Goal: Complete application form: Complete application form

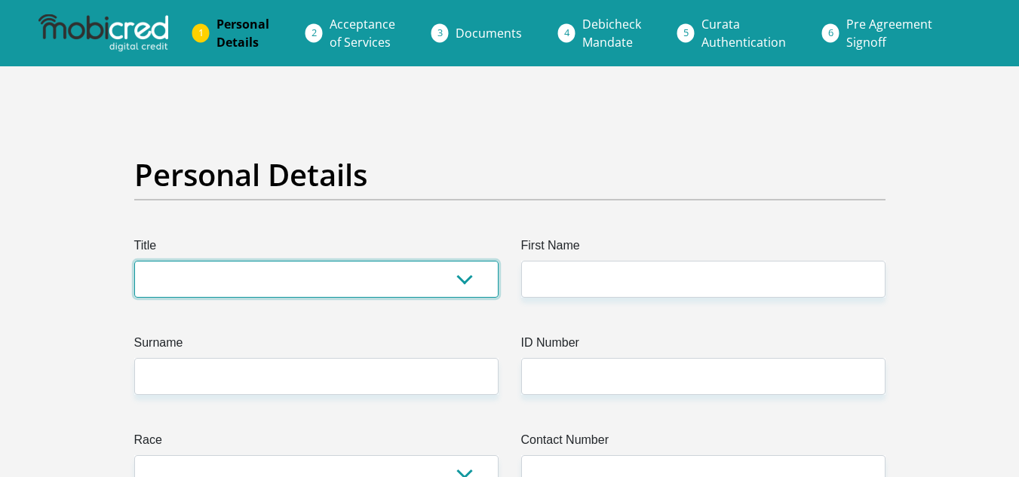
click at [345, 296] on select "Mr Ms Mrs Dr [PERSON_NAME]" at bounding box center [316, 279] width 364 height 37
select select "Mr"
click at [134, 261] on select "Mr Ms Mrs Dr [PERSON_NAME]" at bounding box center [316, 279] width 364 height 37
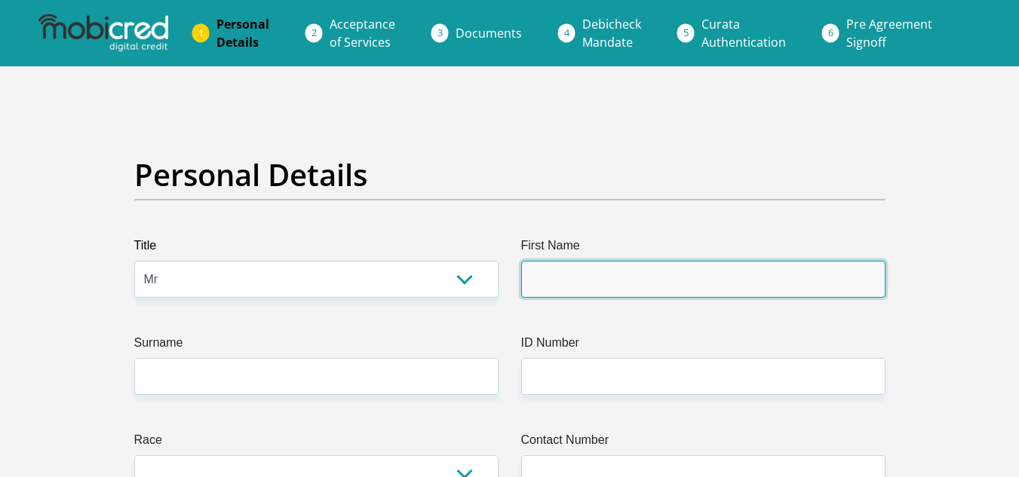
click at [605, 283] on input "First Name" at bounding box center [703, 279] width 364 height 37
type input "[PERSON_NAME]"
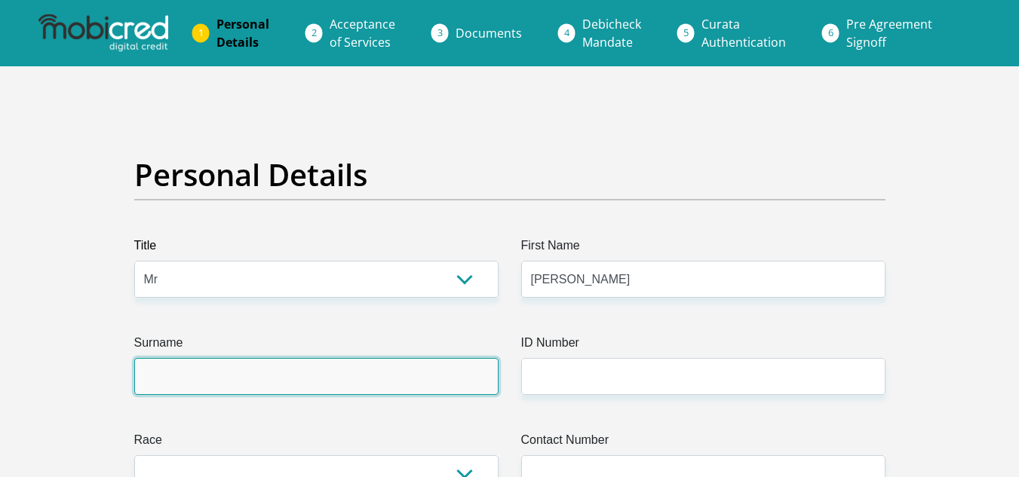
type input "Thomson"
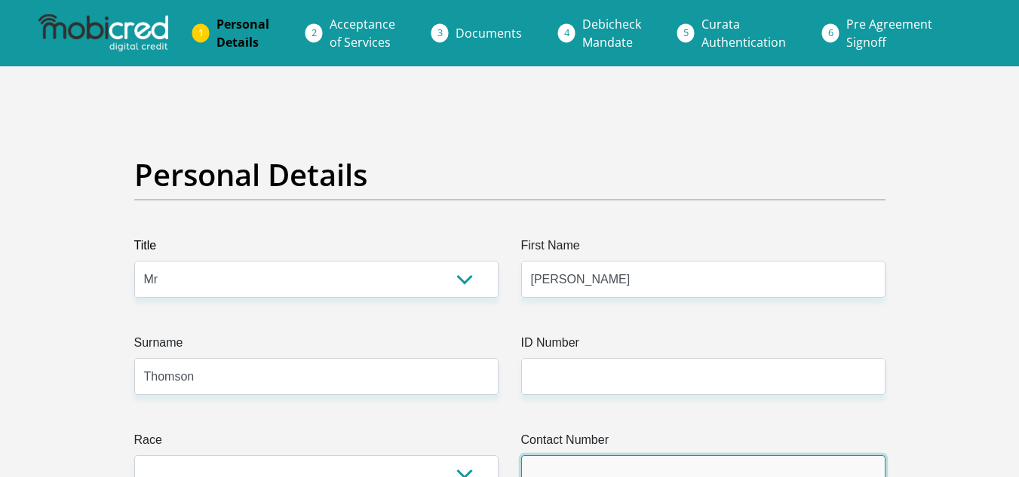
type input "0612075579"
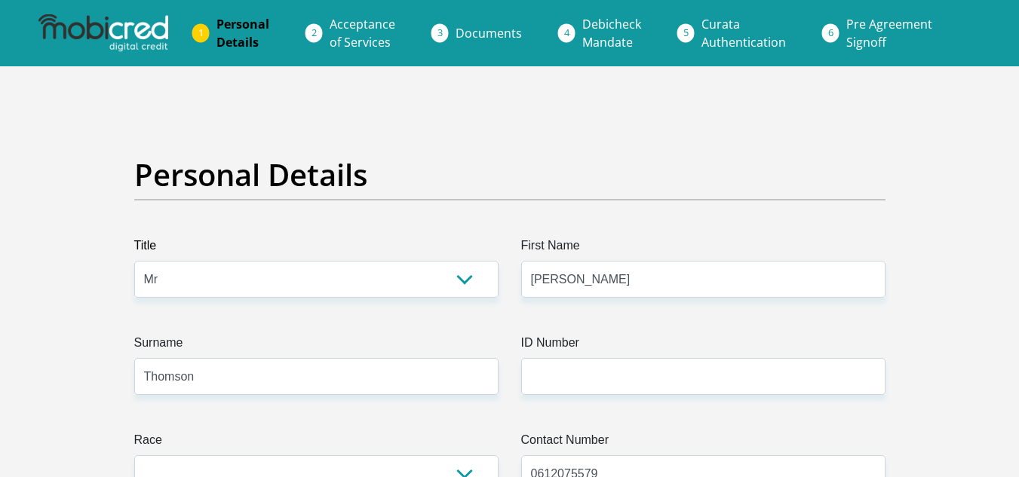
select select "ZAF"
type input "[STREET_ADDRESS]"
type input "Vandermerweskroon"
type input "Vereeniging"
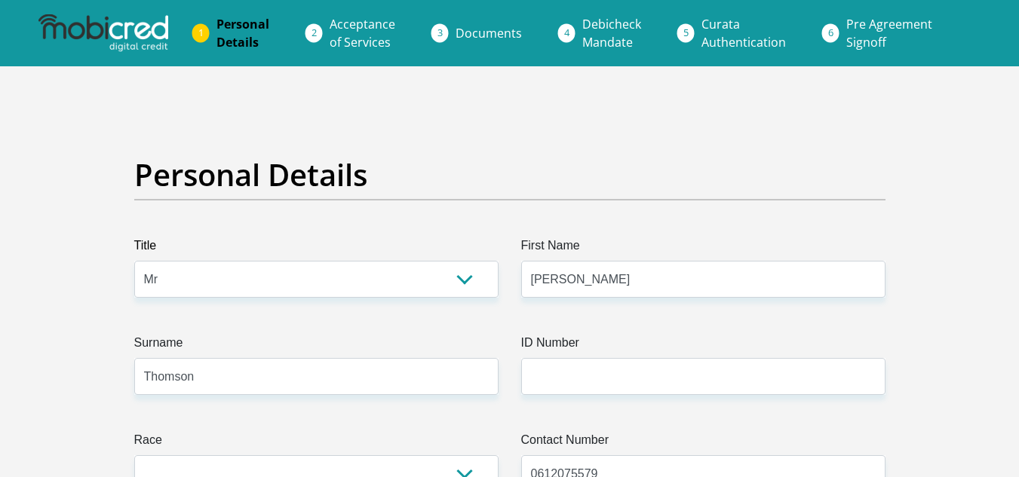
type input "Vereeniging"
type input "1939"
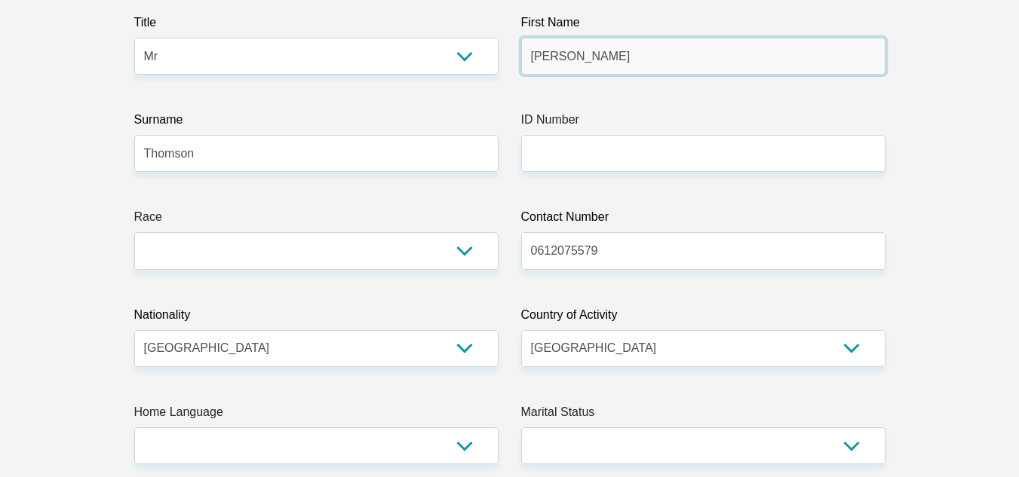
scroll to position [302, 0]
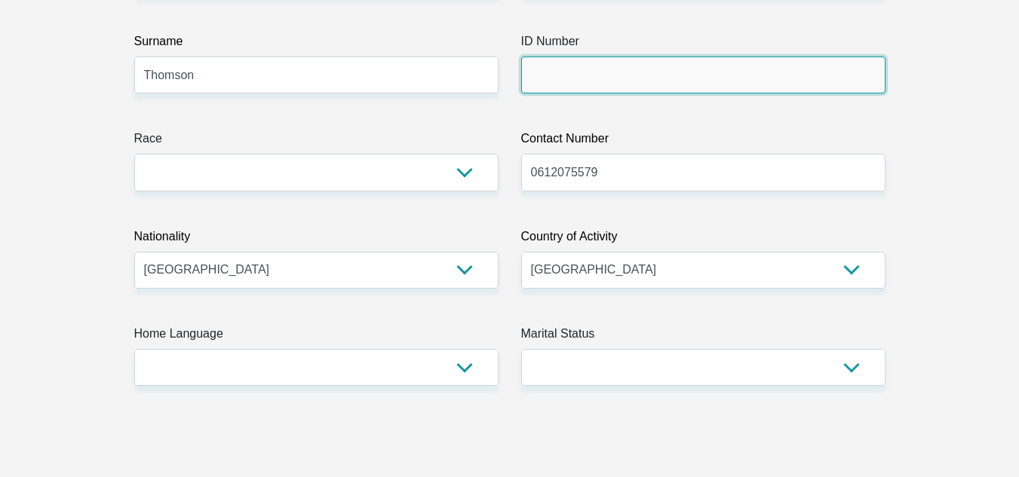
click at [574, 75] on input "ID Number" at bounding box center [703, 75] width 364 height 37
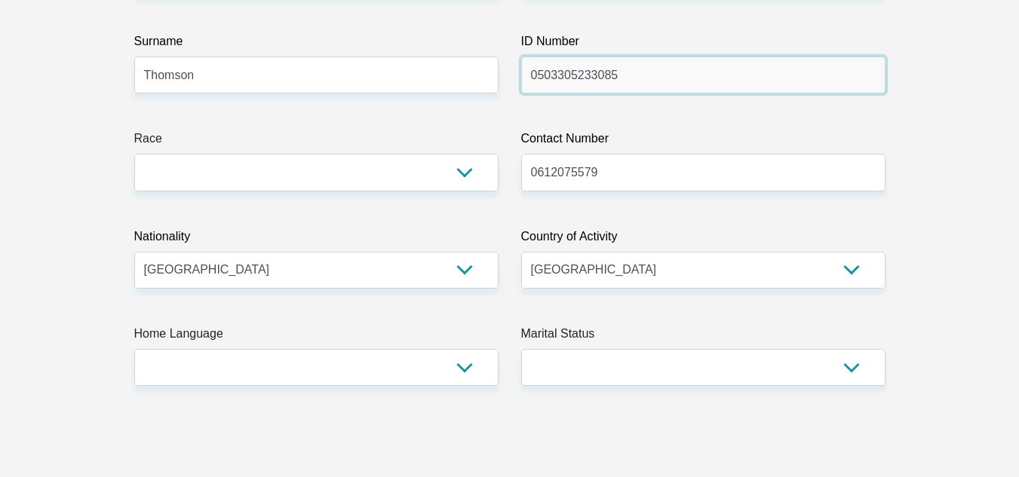
type input "0503305233085"
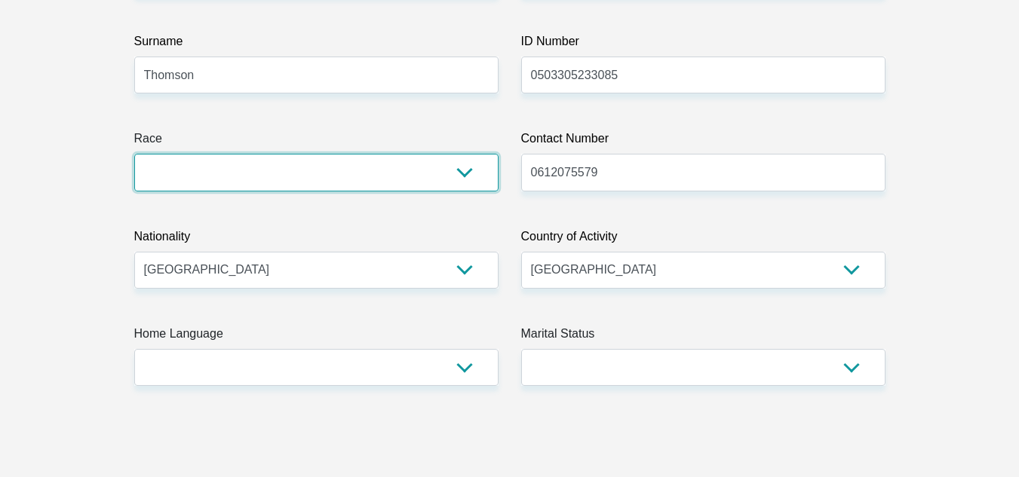
drag, startPoint x: 476, startPoint y: 176, endPoint x: 463, endPoint y: 189, distance: 18.1
click at [476, 176] on select "Black Coloured Indian White Other" at bounding box center [316, 172] width 364 height 37
select select "4"
click at [134, 154] on select "Black Coloured Indian White Other" at bounding box center [316, 172] width 364 height 37
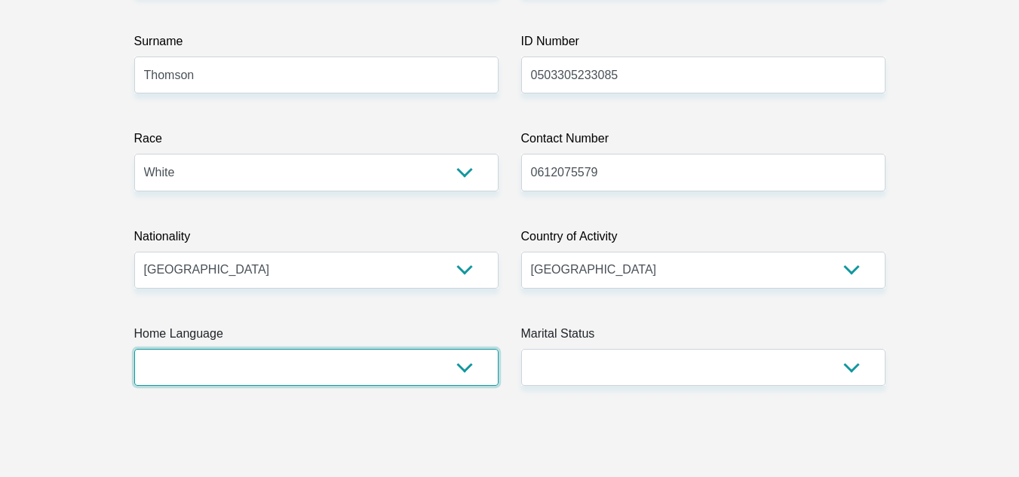
click at [372, 359] on select "Afrikaans English Sepedi South Ndebele Southern Sotho Swati Tsonga Tswana Venda…" at bounding box center [316, 367] width 364 height 37
select select "afr"
click at [134, 349] on select "Afrikaans English Sepedi South Ndebele Southern Sotho Swati Tsonga Tswana Venda…" at bounding box center [316, 367] width 364 height 37
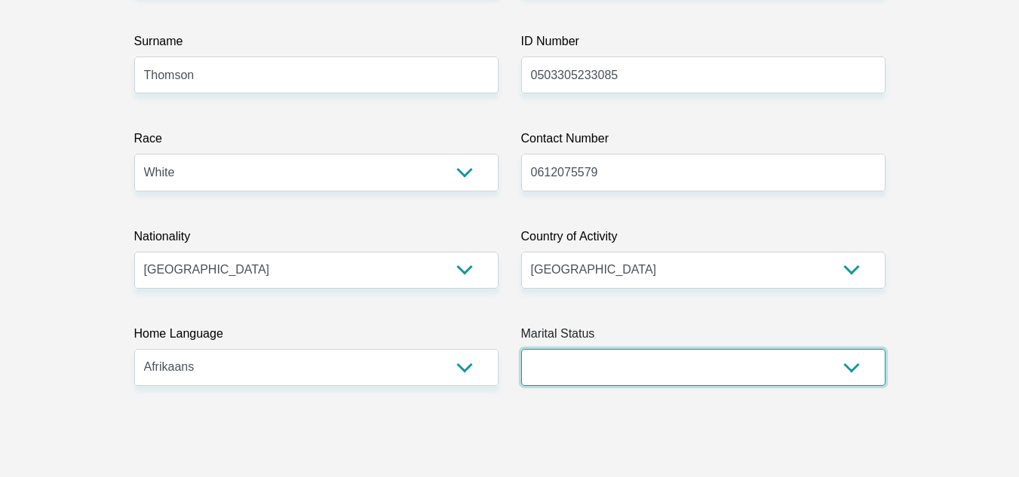
click at [640, 381] on select "Married ANC Single Divorced Widowed Married COP or Customary Law" at bounding box center [703, 367] width 364 height 37
click at [521, 349] on select "Married ANC Single Divorced Widowed Married COP or Customary Law" at bounding box center [703, 367] width 364 height 37
click at [615, 367] on select "Married ANC Single Divorced Widowed Married COP or Customary Law" at bounding box center [703, 367] width 364 height 37
select select "2"
click at [521, 349] on select "Married ANC Single Divorced Widowed Married COP or Customary Law" at bounding box center [703, 367] width 364 height 37
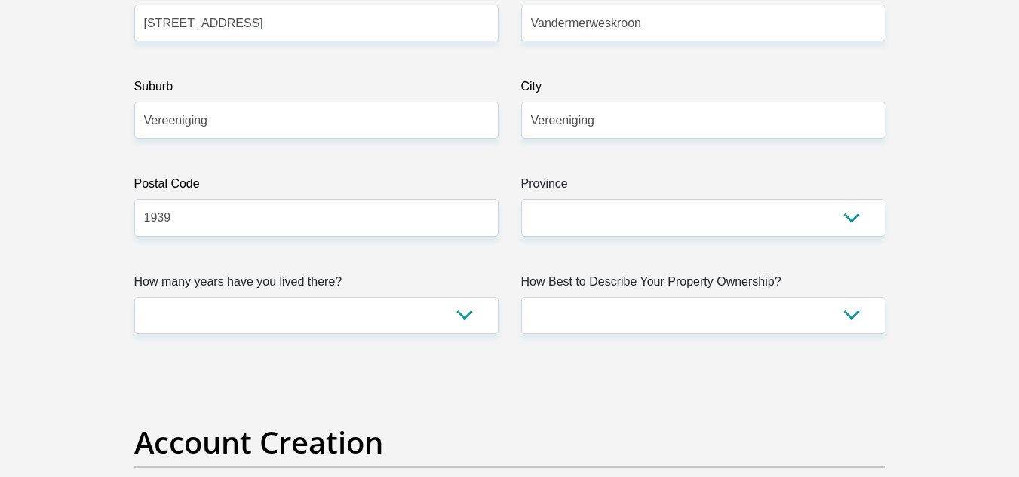
scroll to position [905, 0]
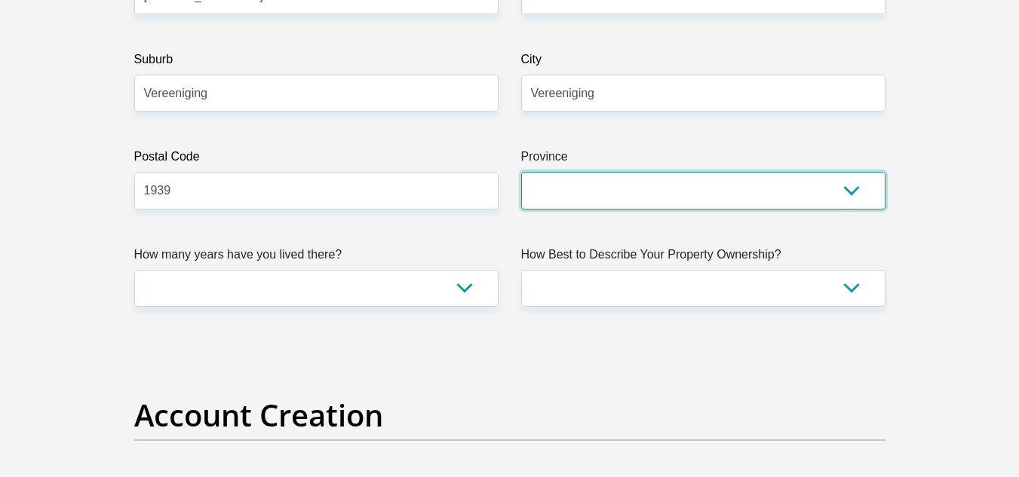
click at [590, 181] on select "Eastern Cape Free State [GEOGRAPHIC_DATA] [GEOGRAPHIC_DATA][DATE] [GEOGRAPHIC_D…" at bounding box center [703, 190] width 364 height 37
click at [634, 196] on select "Eastern Cape Free State [GEOGRAPHIC_DATA] [GEOGRAPHIC_DATA][DATE] [GEOGRAPHIC_D…" at bounding box center [703, 190] width 364 height 37
select select "Gauteng"
click at [521, 172] on select "Eastern Cape Free State [GEOGRAPHIC_DATA] [GEOGRAPHIC_DATA][DATE] [GEOGRAPHIC_D…" at bounding box center [703, 190] width 364 height 37
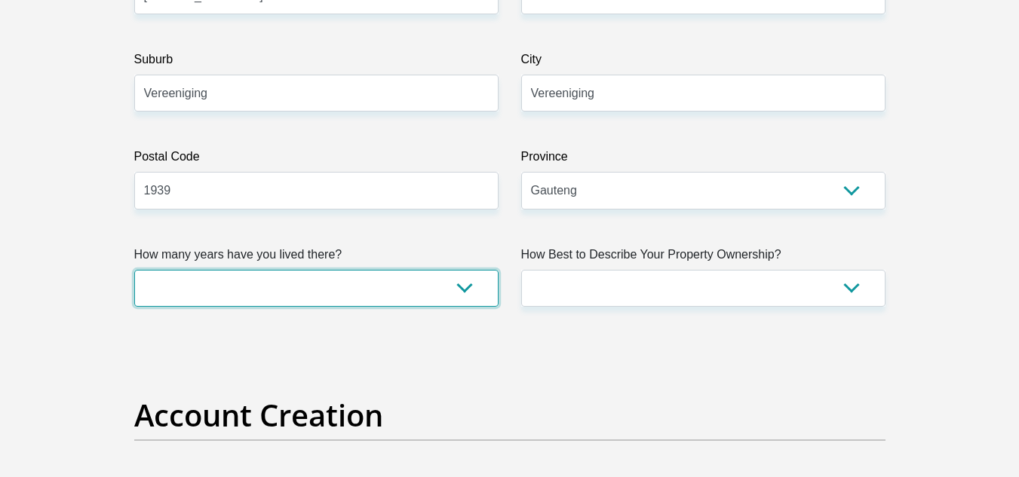
click at [331, 281] on select "less than 1 year 1-3 years 3-5 years 5+ years" at bounding box center [316, 288] width 364 height 37
select select "5"
click at [134, 270] on select "less than 1 year 1-3 years 3-5 years 5+ years" at bounding box center [316, 288] width 364 height 37
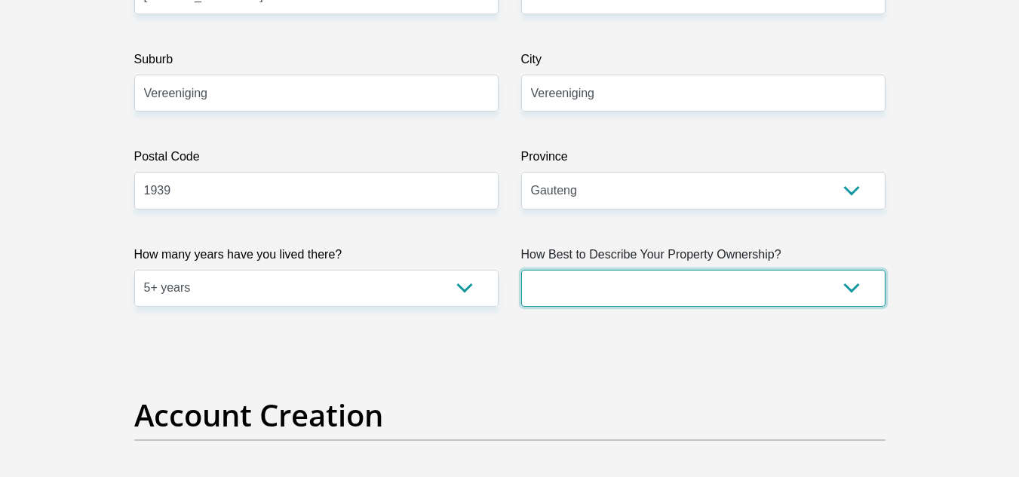
click at [648, 286] on select "Owned Rented Family Owned Company Dwelling" at bounding box center [703, 288] width 364 height 37
select select "parents"
click at [521, 270] on select "Owned Rented Family Owned Company Dwelling" at bounding box center [703, 288] width 364 height 37
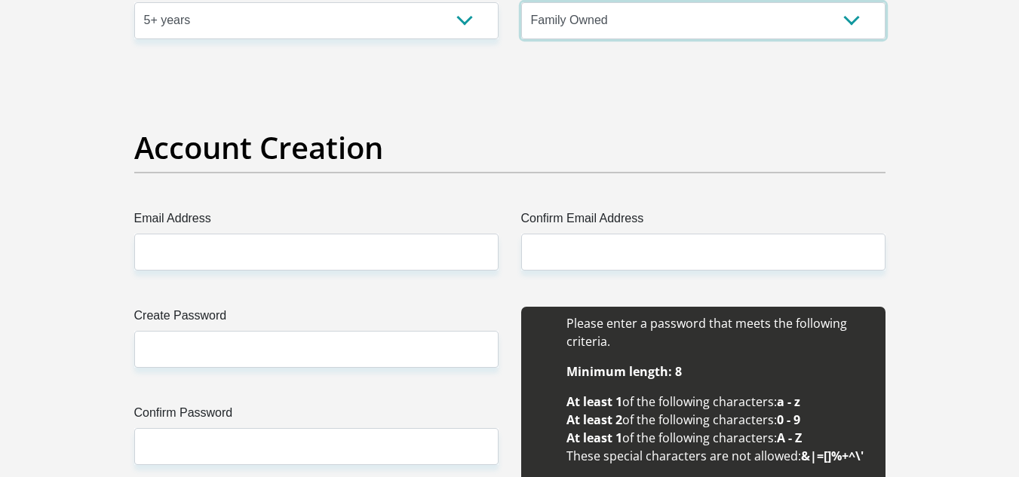
scroll to position [1206, 0]
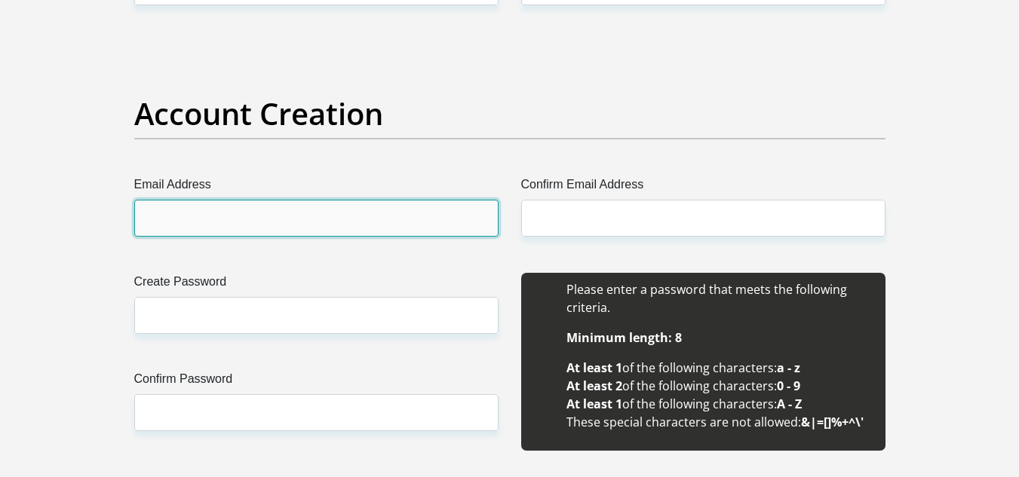
click at [336, 214] on input "Email Address" at bounding box center [316, 218] width 364 height 37
type input "[EMAIL_ADDRESS][DOMAIN_NAME]"
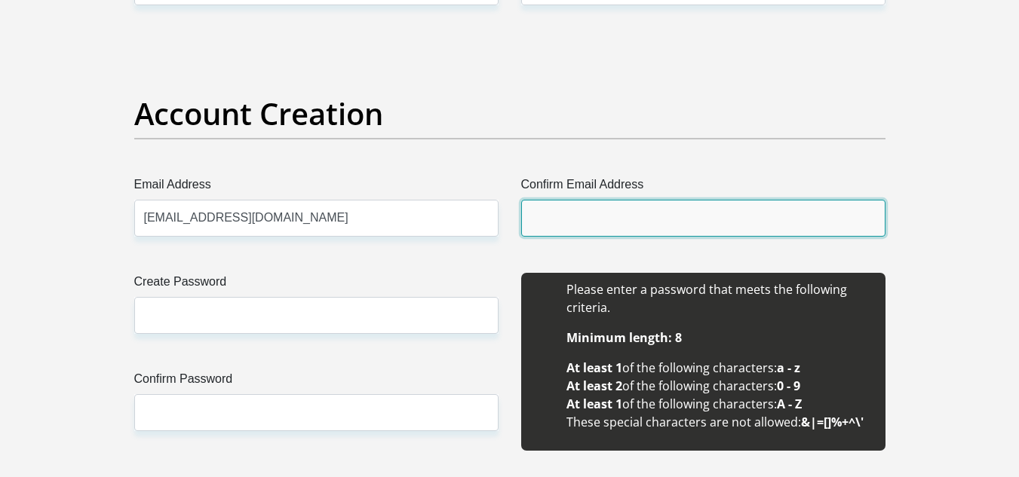
type input "[EMAIL_ADDRESS][DOMAIN_NAME]"
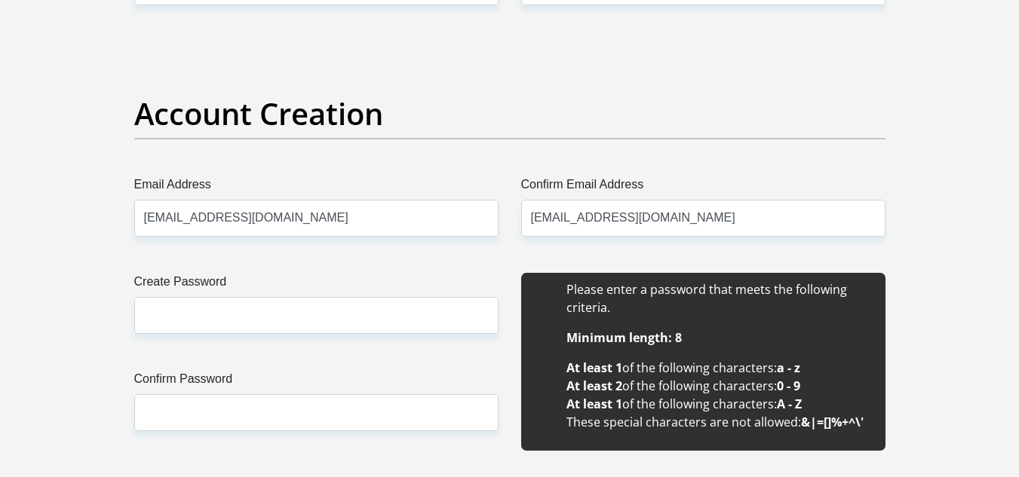
type input "[PERSON_NAME]"
type input "Thomson"
type input "0612075579"
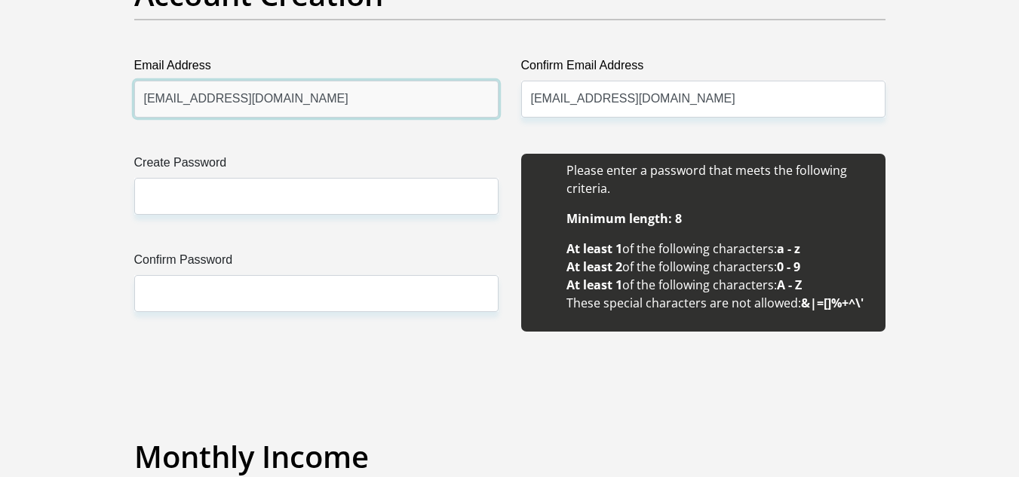
scroll to position [1357, 0]
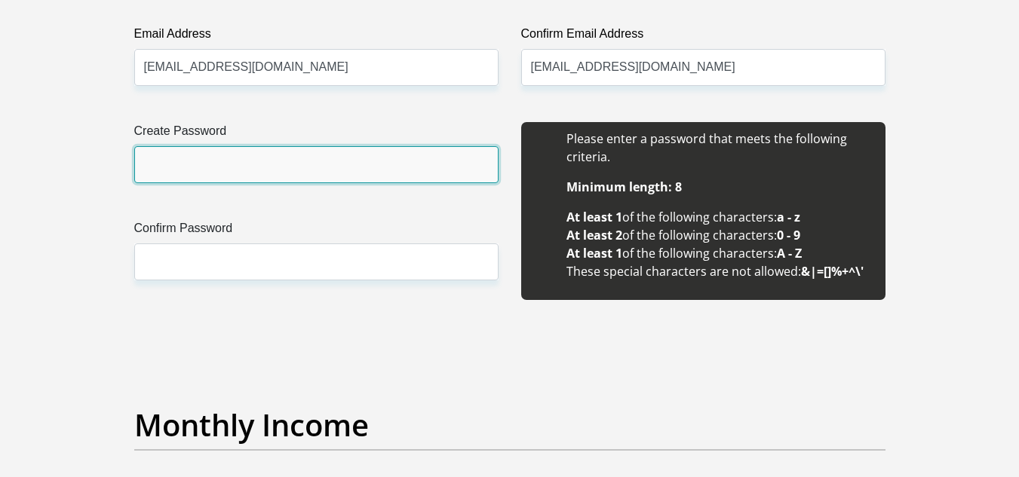
click at [302, 171] on input "Create Password" at bounding box center [316, 164] width 364 height 37
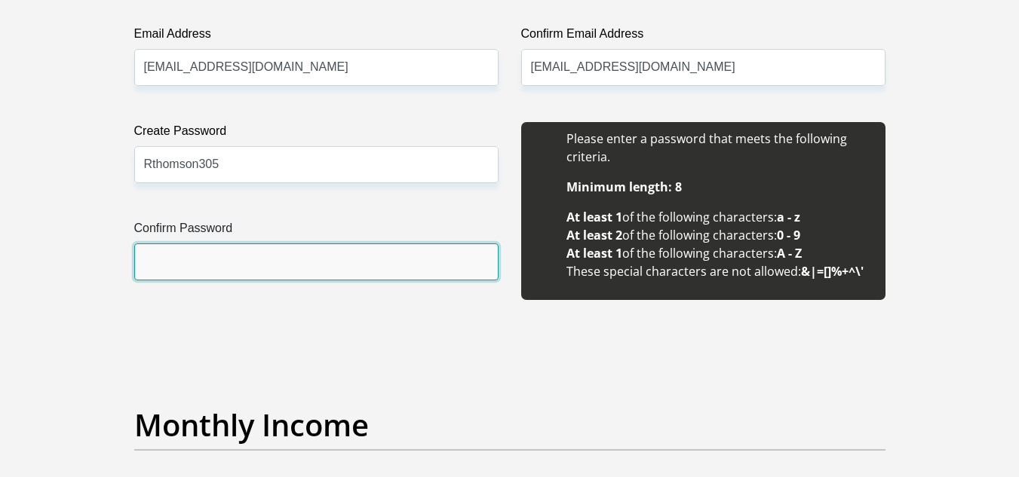
click at [255, 265] on input "Confirm Password" at bounding box center [316, 262] width 364 height 37
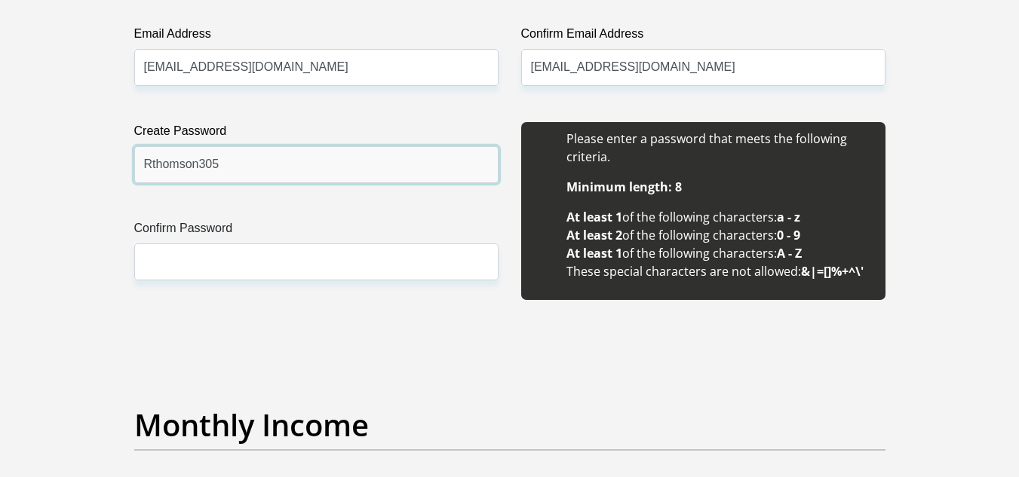
click at [259, 173] on input "Rthomson305" at bounding box center [316, 164] width 364 height 37
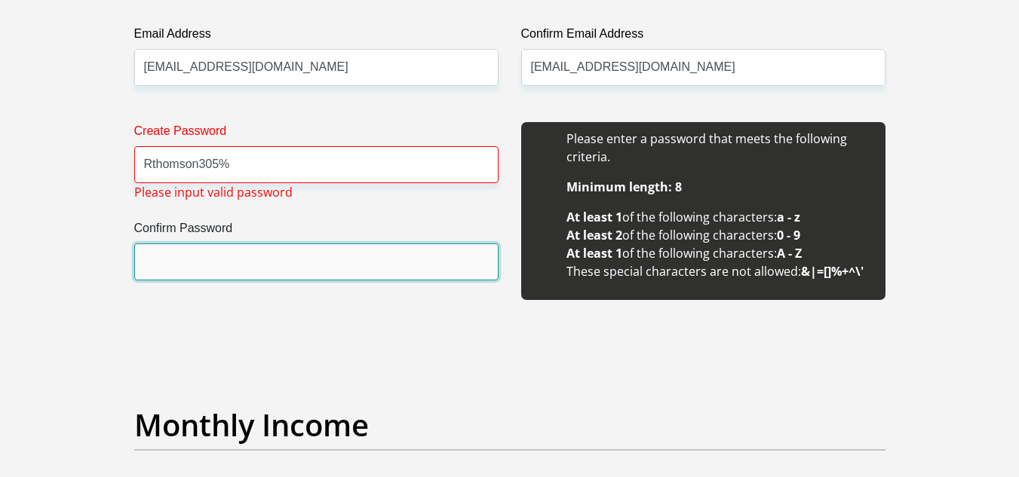
click at [237, 253] on input "Confirm Password" at bounding box center [316, 262] width 364 height 37
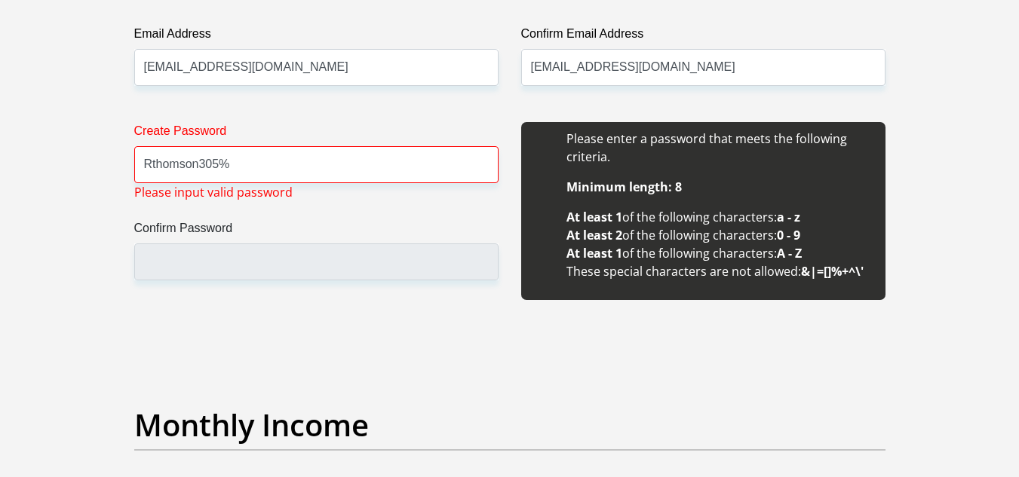
click at [251, 283] on div "Create Password Rthomson305% Please input valid password Confirm Password" at bounding box center [316, 219] width 387 height 195
click at [252, 167] on input "Rthomson305%" at bounding box center [316, 164] width 364 height 37
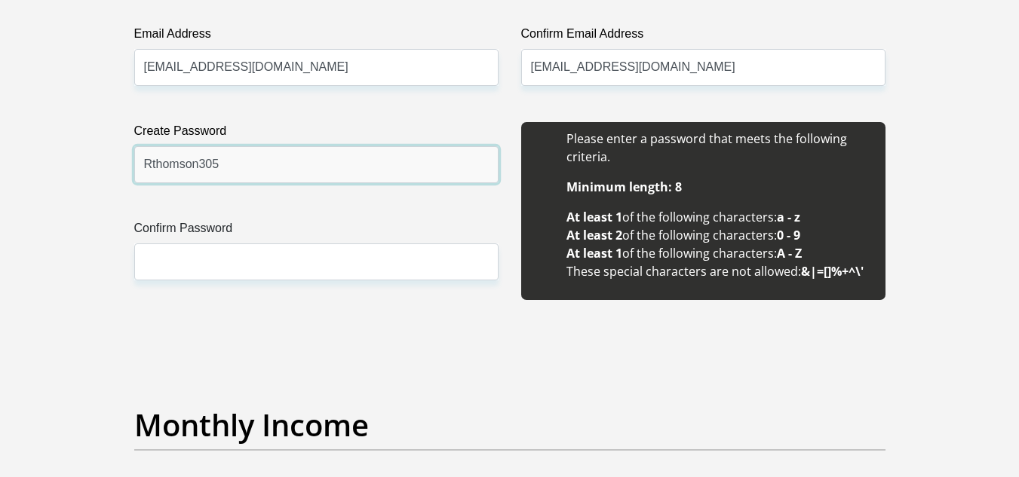
type input "Rthomson305"
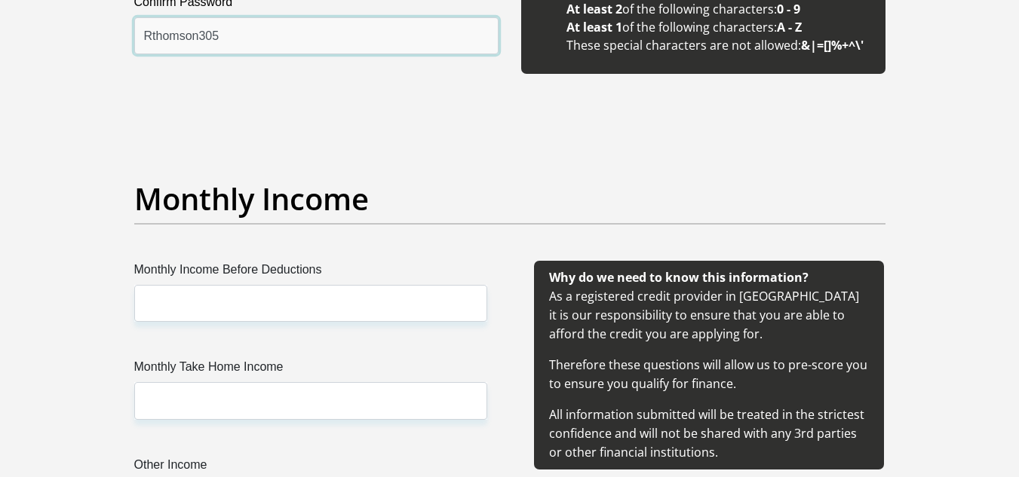
scroll to position [1659, 0]
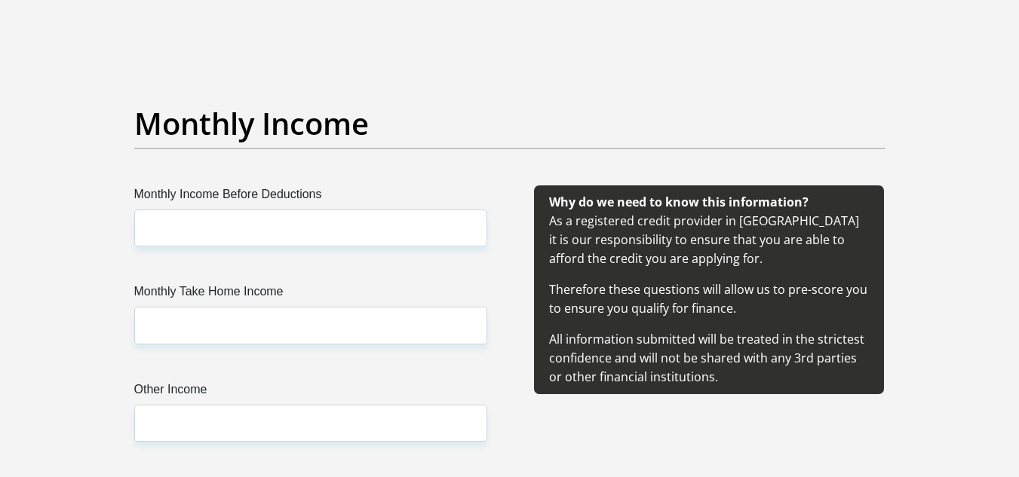
type input "Rthomson305"
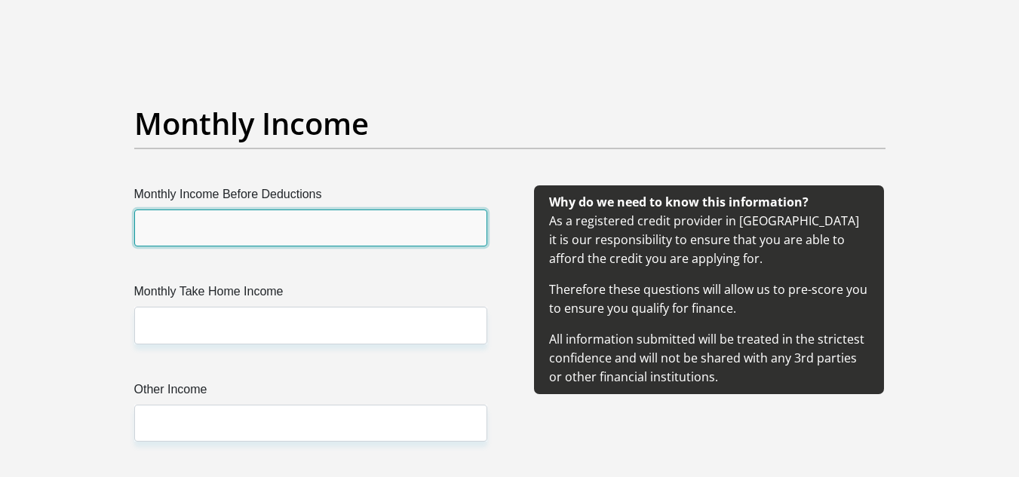
click at [296, 231] on input "Monthly Income Before Deductions" at bounding box center [310, 228] width 353 height 37
click at [341, 235] on input "Monthly Income Before Deductions" at bounding box center [310, 228] width 353 height 37
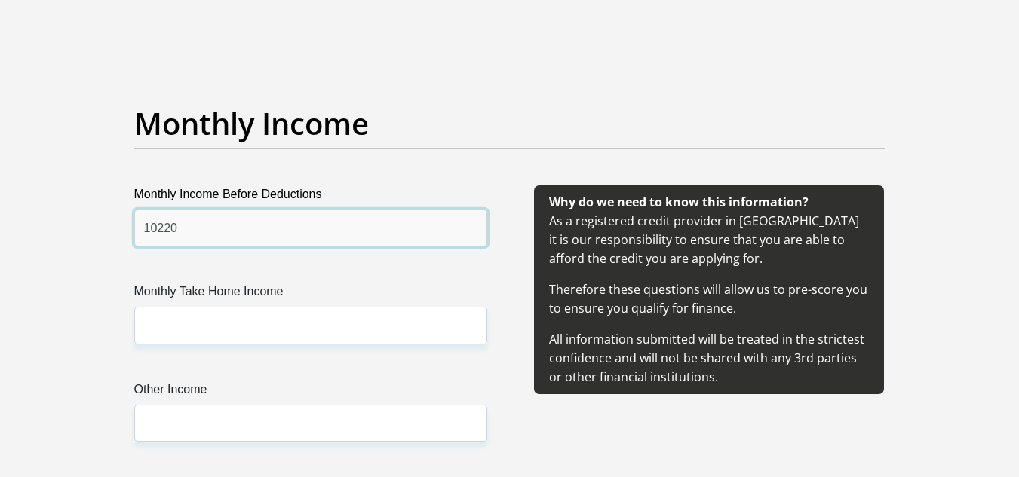
type input "10220"
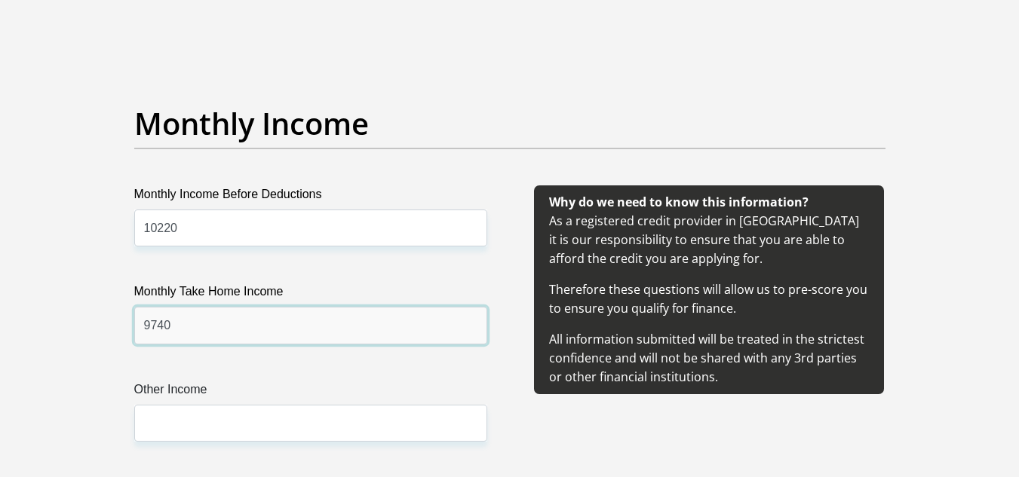
type input "9740"
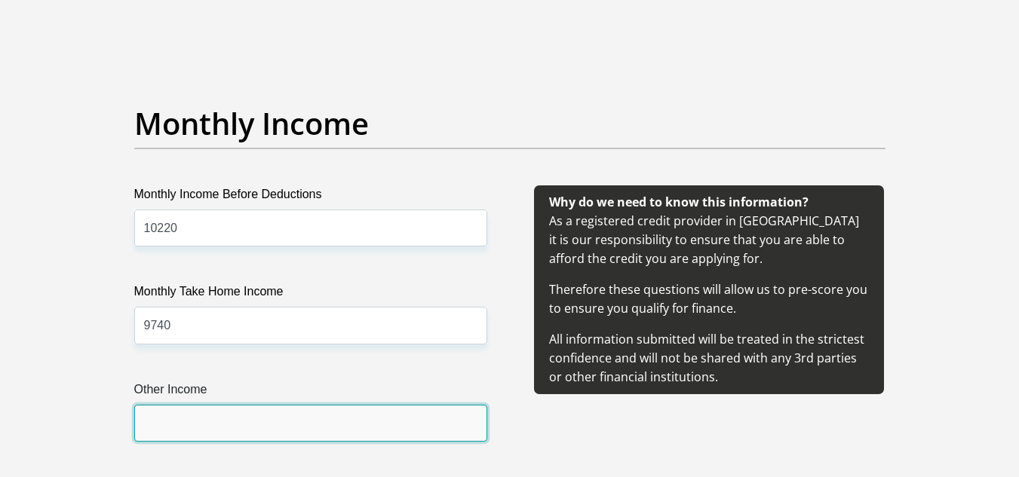
type input "1"
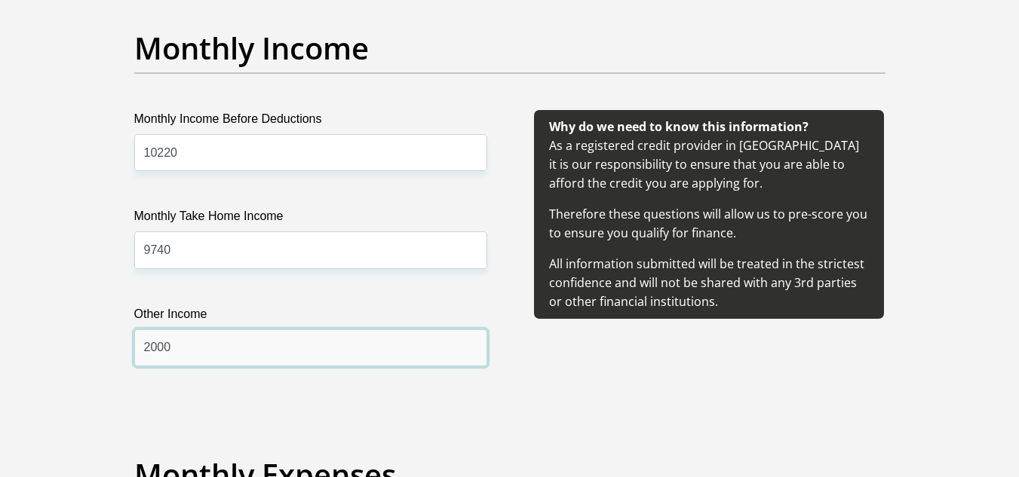
scroll to position [1960, 0]
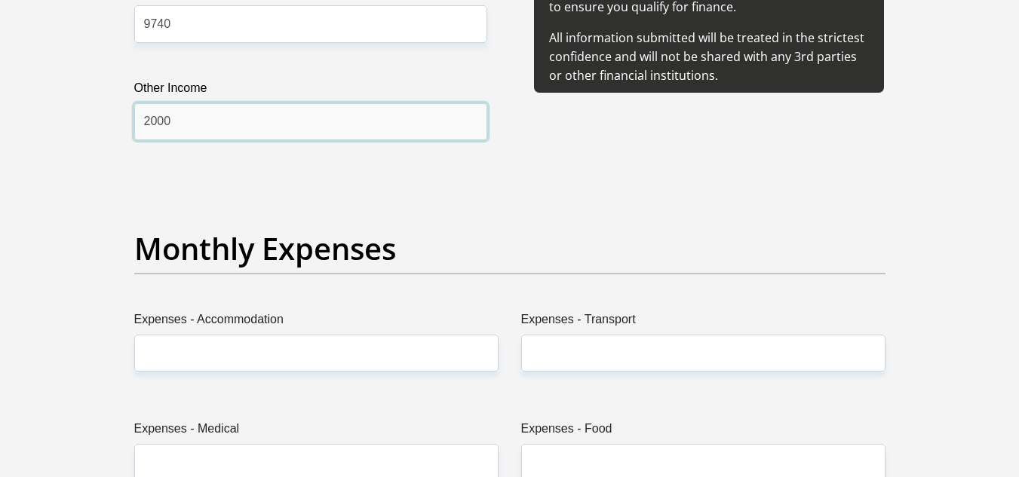
type input "2000"
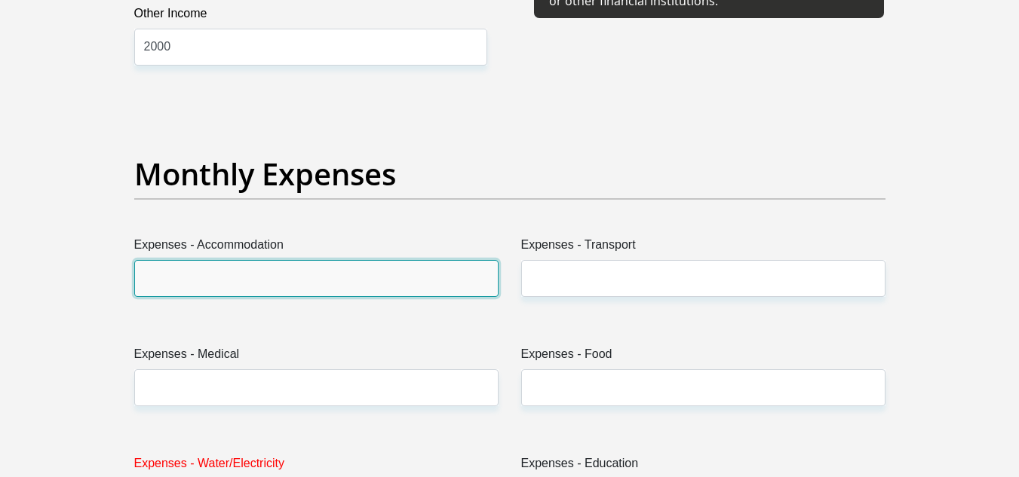
scroll to position [2035, 0]
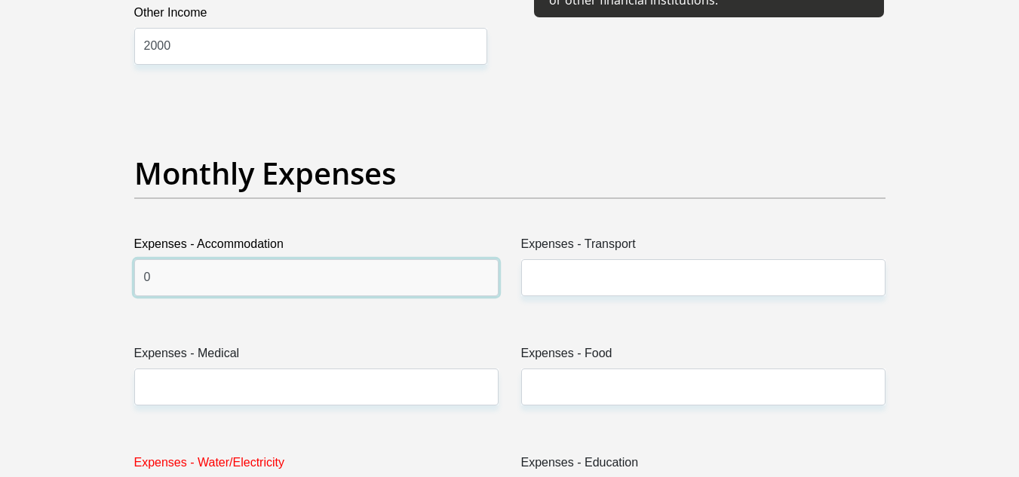
type input "0"
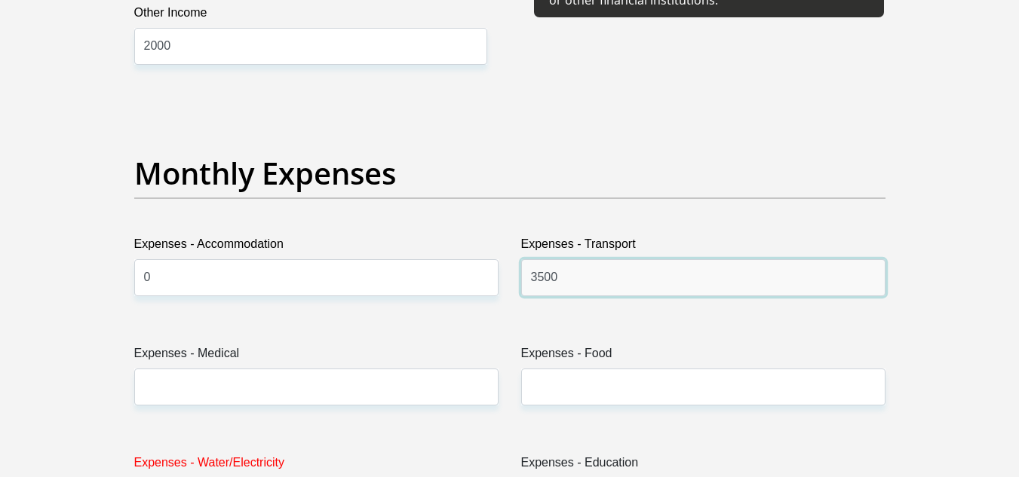
type input "3500"
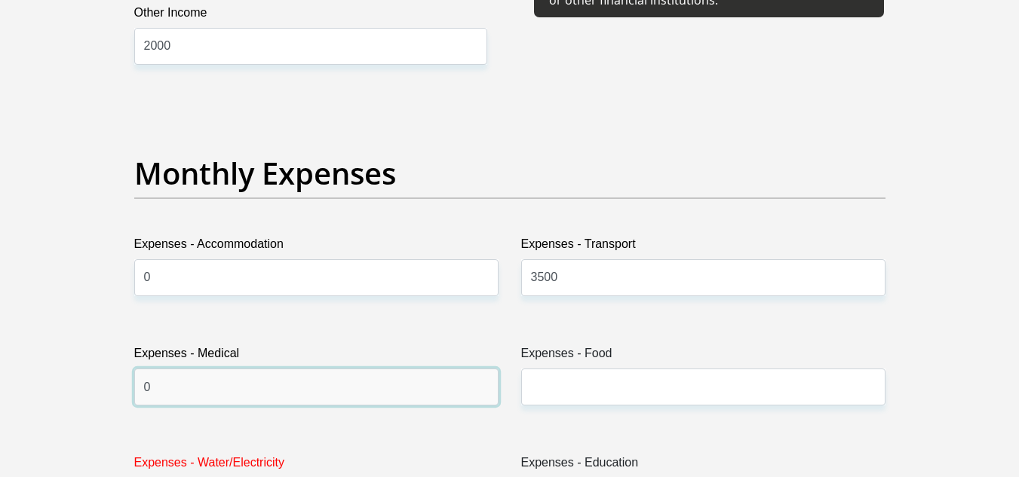
type input "0"
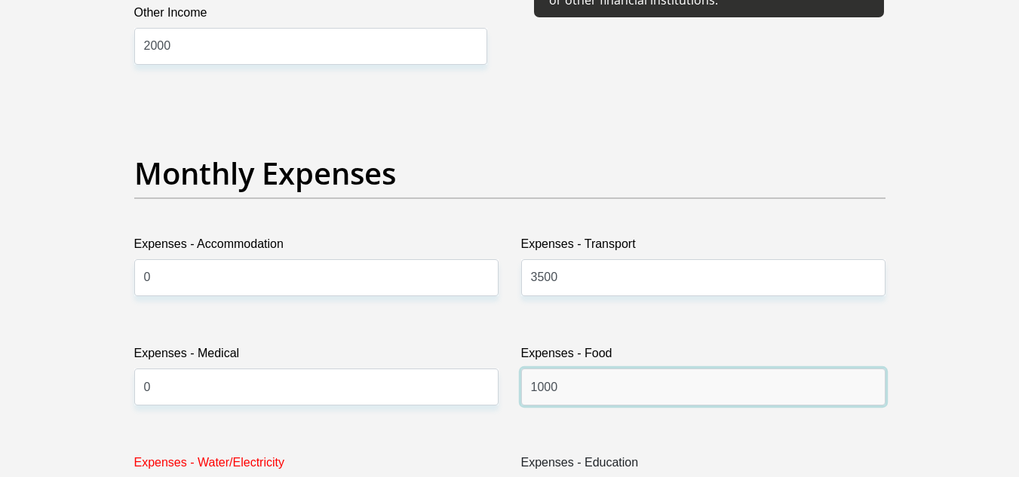
type input "1000"
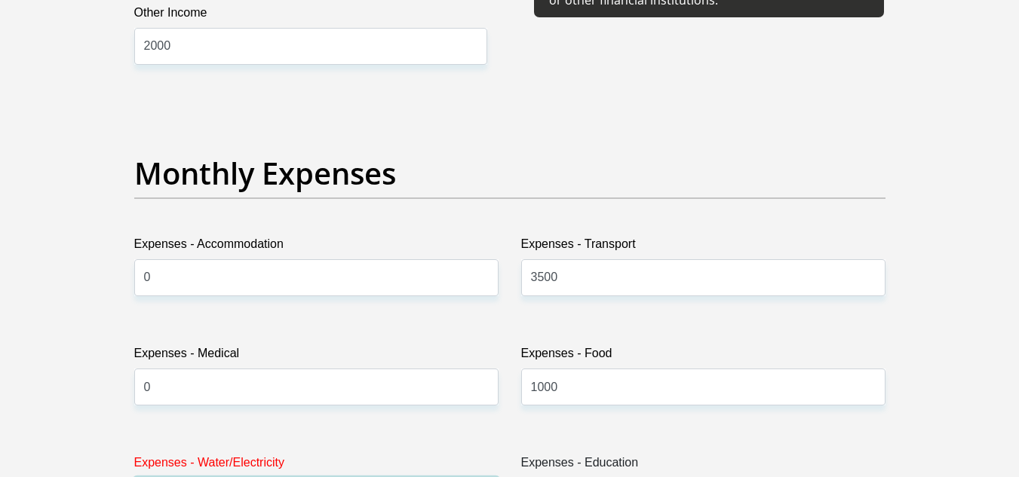
scroll to position [2293, 0]
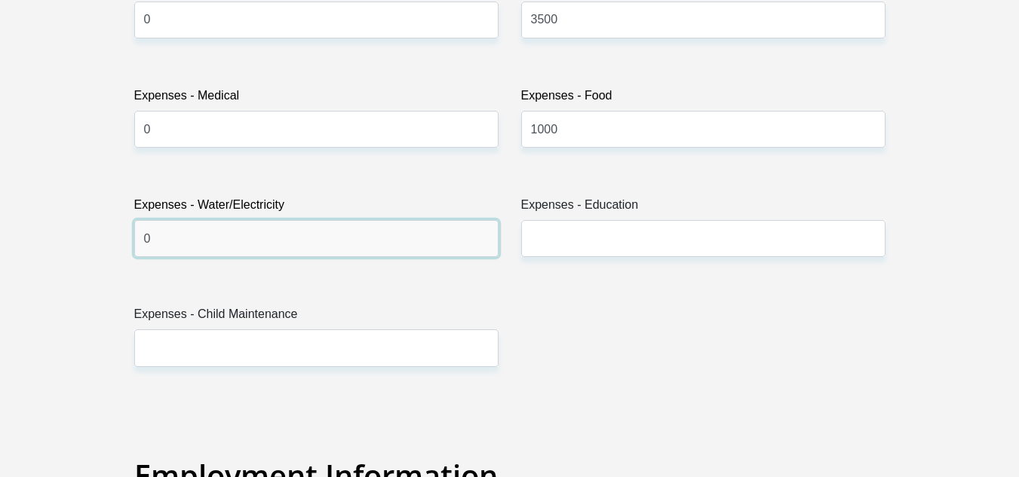
type input "0"
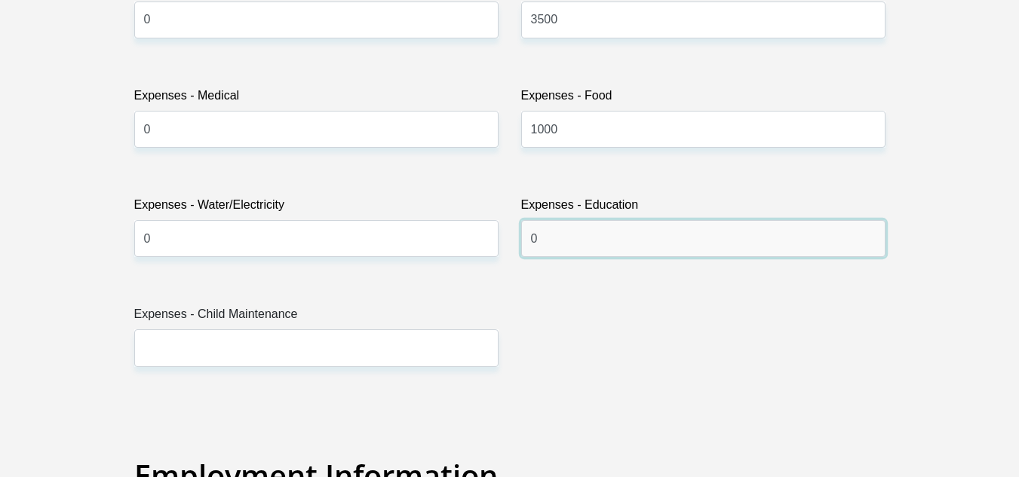
type input "0"
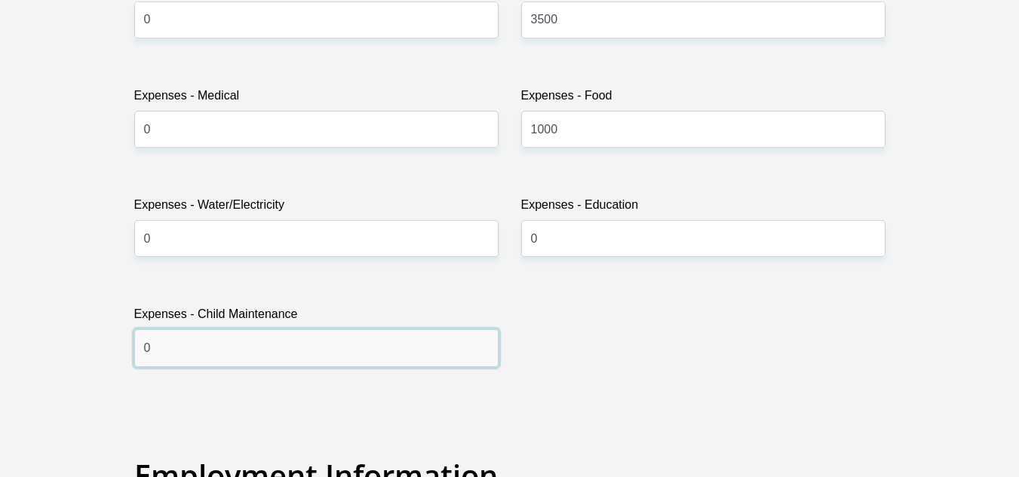
type input "0"
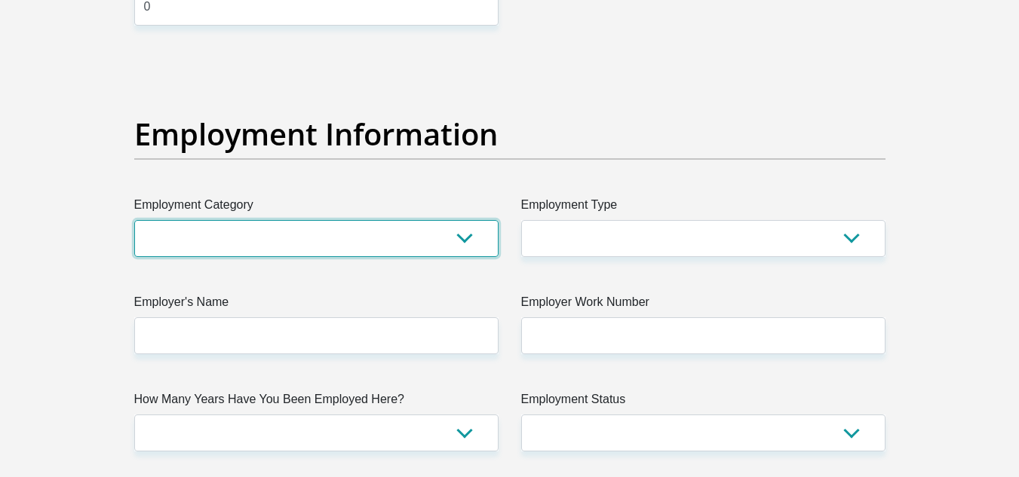
click at [394, 241] on select "AGRICULTURE ALCOHOL & TOBACCO CONSTRUCTION MATERIALS METALLURGY EQUIPMENT FOR R…" at bounding box center [316, 238] width 364 height 37
select select "17"
click at [134, 220] on select "AGRICULTURE ALCOHOL & TOBACCO CONSTRUCTION MATERIALS METALLURGY EQUIPMENT FOR R…" at bounding box center [316, 238] width 364 height 37
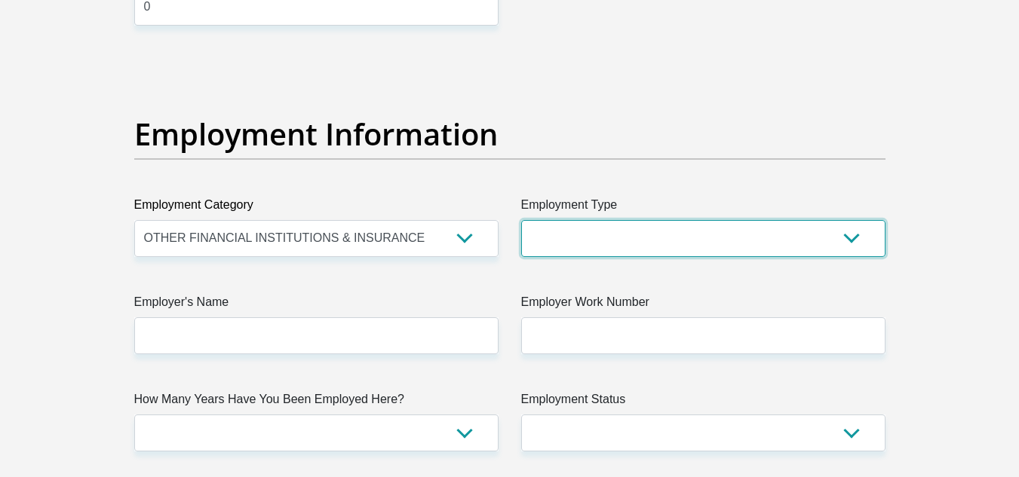
click at [613, 252] on select "College/Lecturer Craft Seller Creative Driver Executive Farmer Forces - Non Com…" at bounding box center [703, 238] width 364 height 37
select select "Student"
click at [521, 220] on select "College/Lecturer Craft Seller Creative Driver Executive Farmer Forces - Non Com…" at bounding box center [703, 238] width 364 height 37
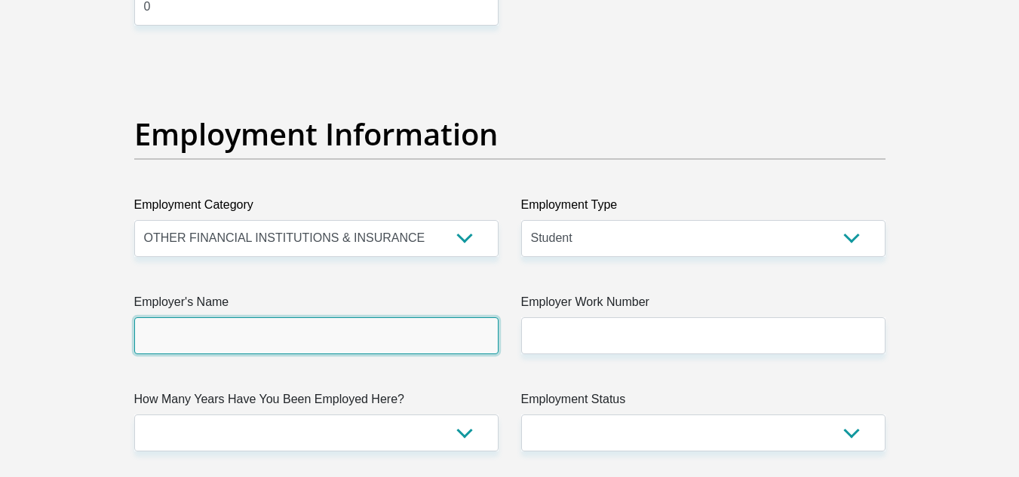
click at [305, 332] on input "Employer's Name" at bounding box center [316, 335] width 364 height 37
type input "JCBIncorporated"
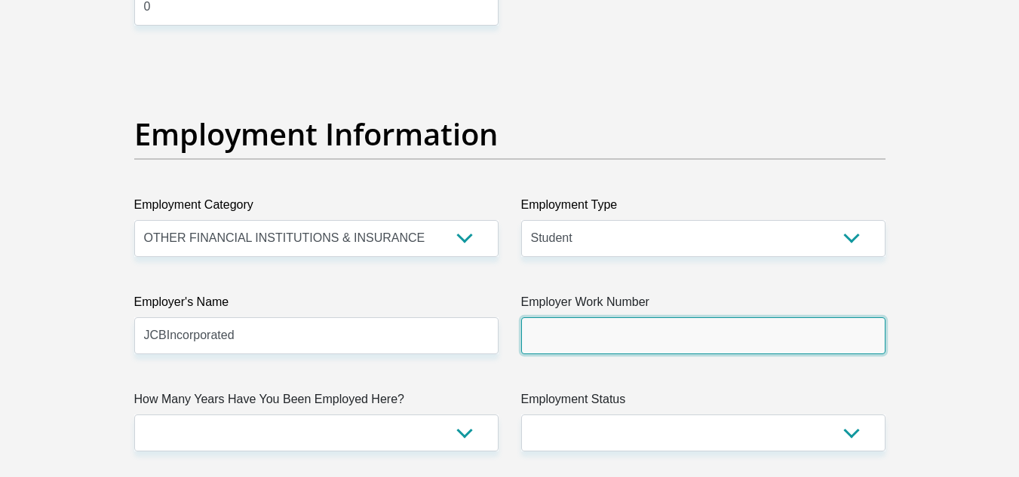
click at [701, 328] on input "Employer Work Number" at bounding box center [703, 335] width 364 height 37
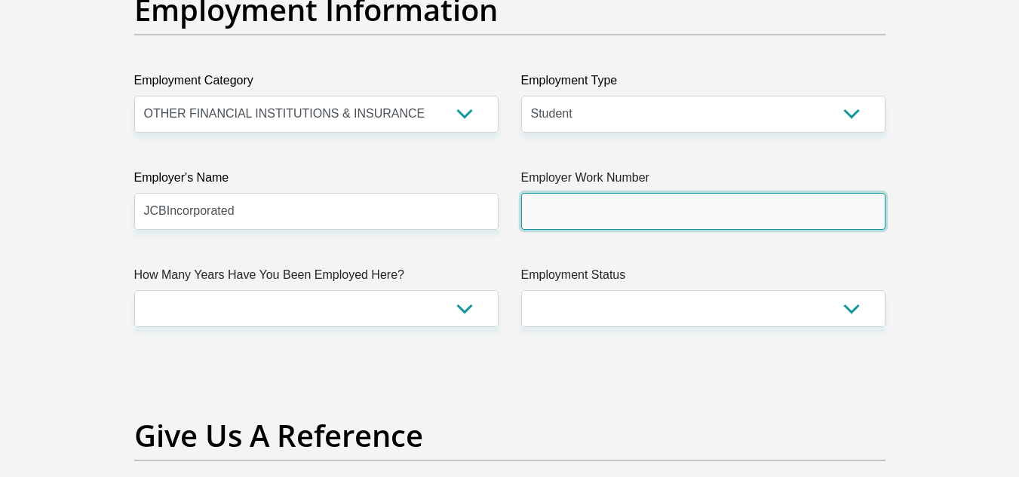
scroll to position [2786, 0]
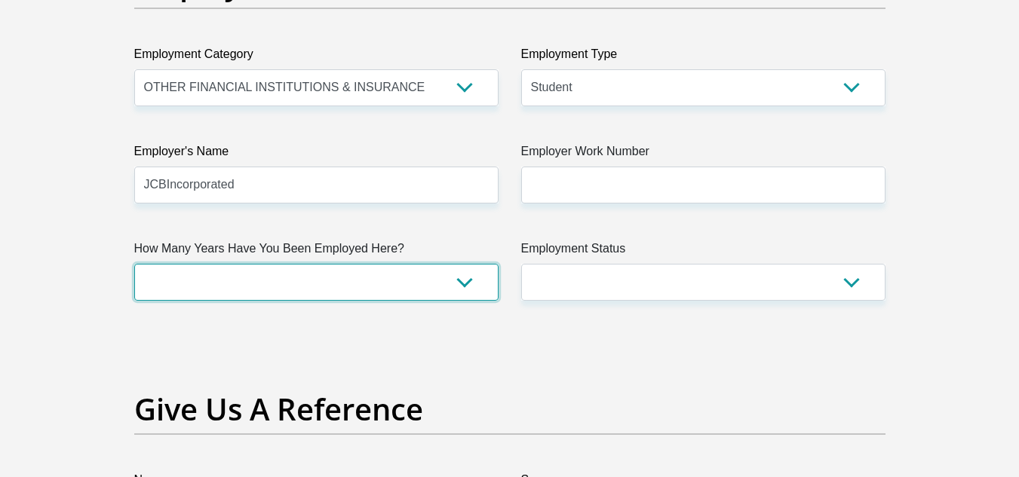
click at [311, 284] on select "less than 1 year 1-3 years 3-5 years 5+ years" at bounding box center [316, 282] width 364 height 37
select select "24"
click at [134, 264] on select "less than 1 year 1-3 years 3-5 years 5+ years" at bounding box center [316, 282] width 364 height 37
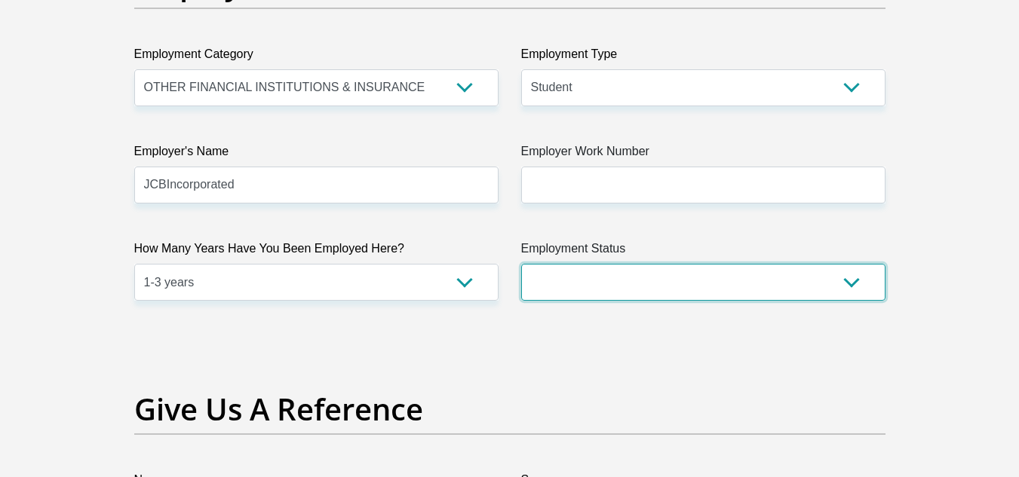
click at [609, 274] on select "Permanent/Full-time Part-time/Casual [DEMOGRAPHIC_DATA] Worker Self-Employed Ho…" at bounding box center [703, 282] width 364 height 37
select select "1"
click at [521, 264] on select "Permanent/Full-time Part-time/Casual [DEMOGRAPHIC_DATA] Worker Self-Employed Ho…" at bounding box center [703, 282] width 364 height 37
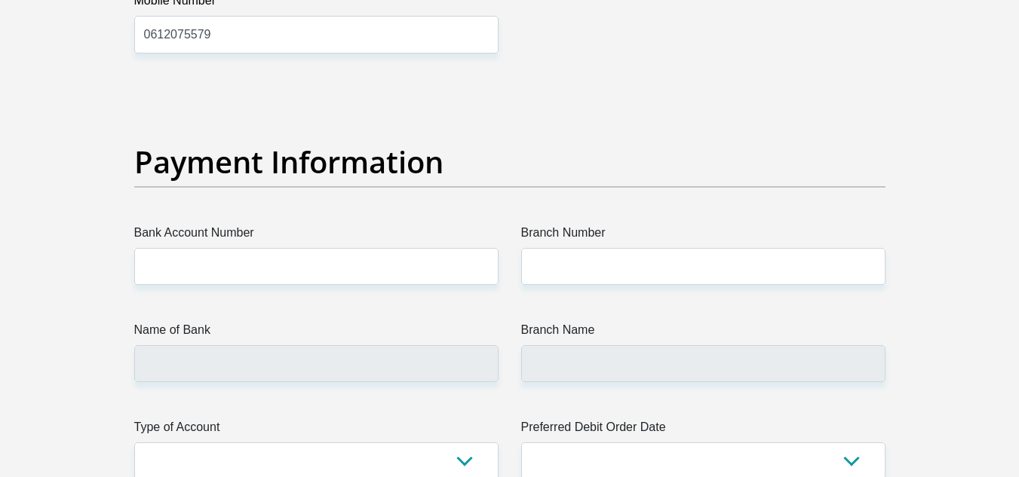
scroll to position [3389, 0]
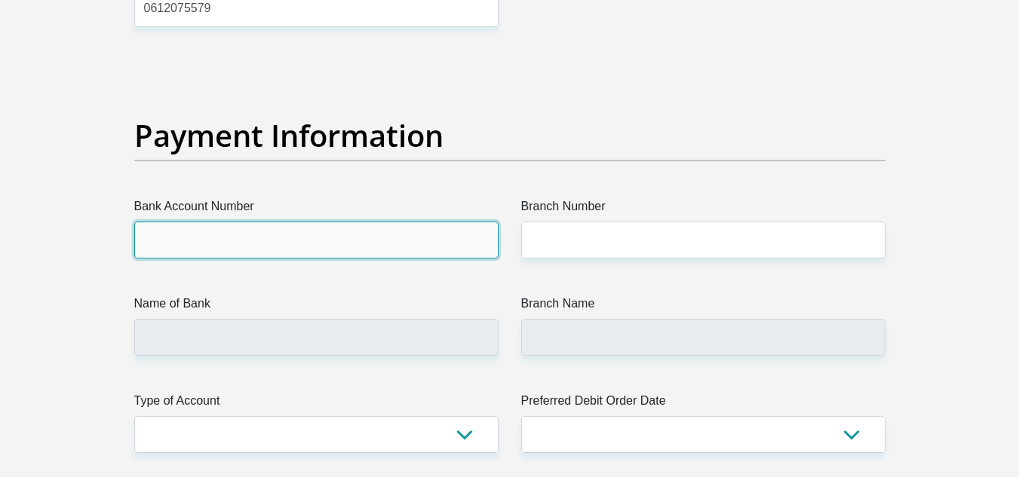
click at [404, 228] on input "Bank Account Number" at bounding box center [316, 240] width 364 height 37
type input "2126607395"
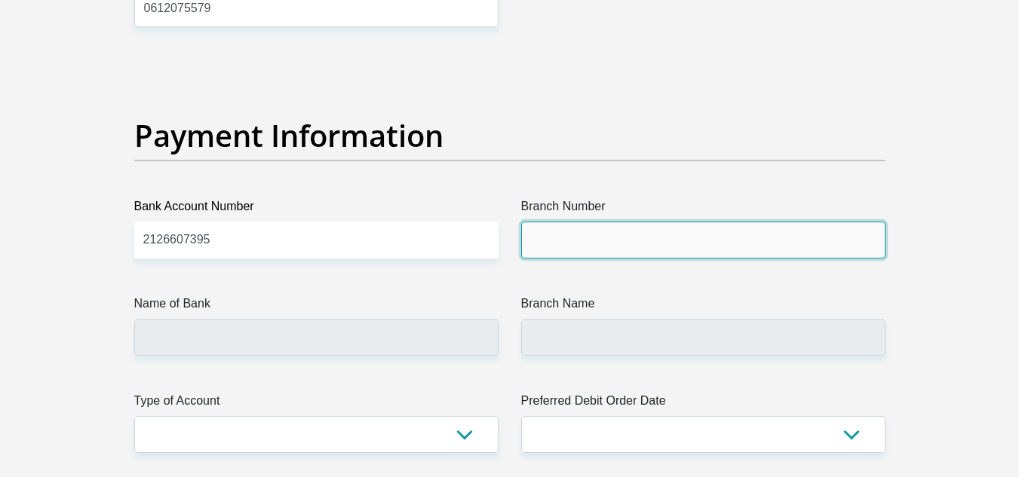
drag, startPoint x: 595, startPoint y: 243, endPoint x: 592, endPoint y: 252, distance: 9.5
click at [595, 243] on input "Branch Number" at bounding box center [703, 240] width 364 height 37
type input "470010"
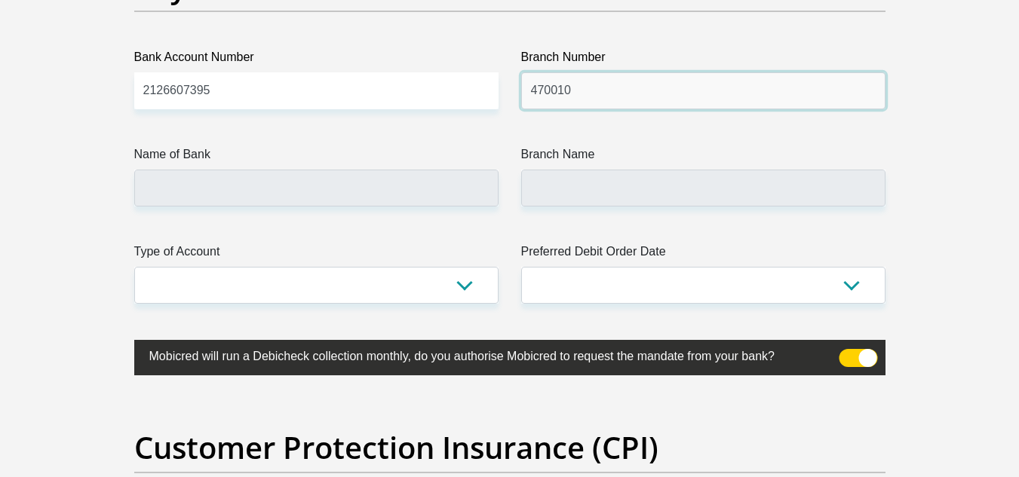
scroll to position [3539, 0]
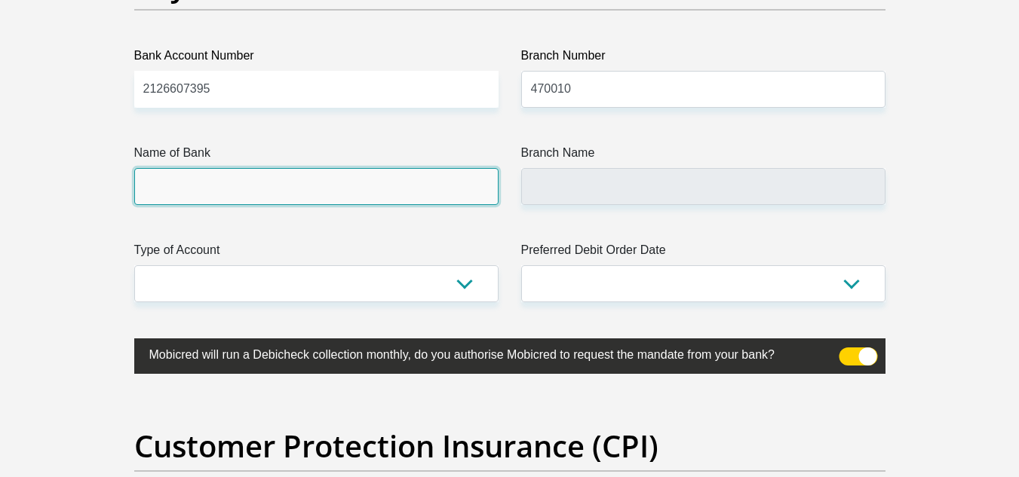
click at [294, 196] on input "Name of Bank" at bounding box center [316, 186] width 364 height 37
type input "CAPITEC BANK LIMITED"
type input "CAPITEC BANK CPC"
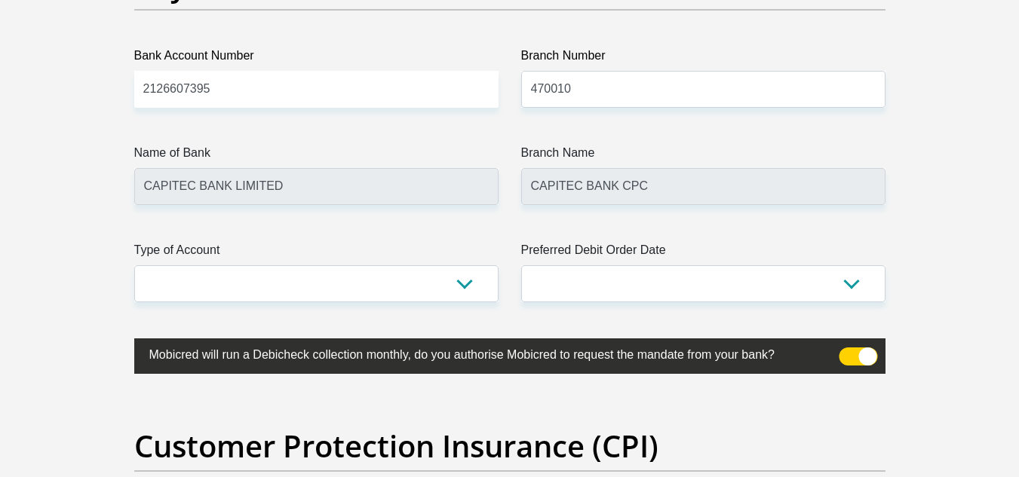
drag, startPoint x: 371, startPoint y: 260, endPoint x: 363, endPoint y: 278, distance: 19.9
click at [370, 261] on label "Type of Account" at bounding box center [316, 253] width 364 height 24
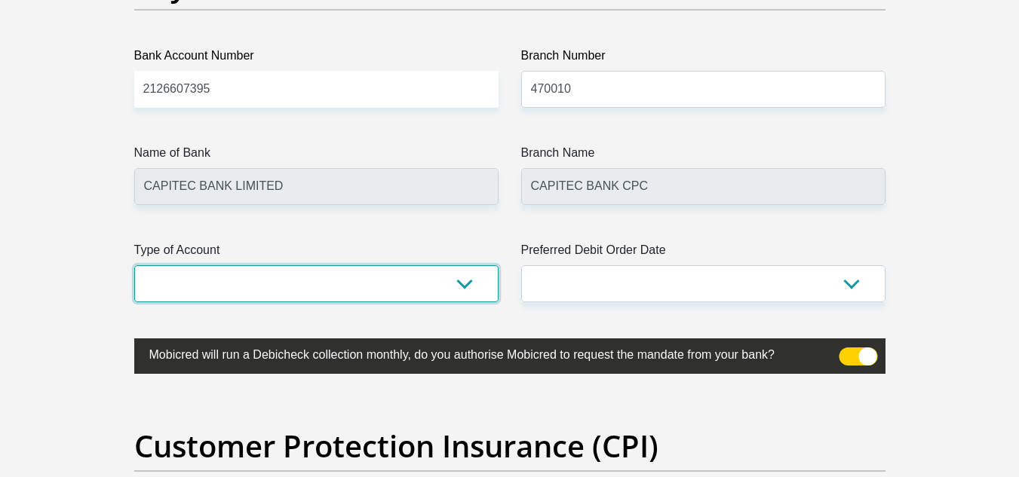
click at [370, 265] on select "Cheque Savings" at bounding box center [316, 283] width 364 height 37
click at [360, 285] on select "Cheque Savings" at bounding box center [316, 283] width 364 height 37
select select "SAV"
click at [134, 265] on select "Cheque Savings" at bounding box center [316, 283] width 364 height 37
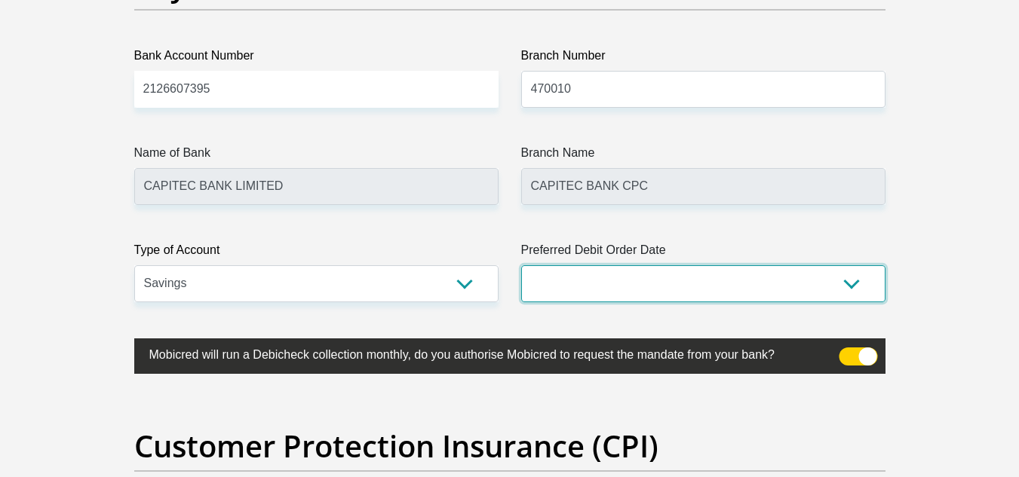
click at [646, 285] on select "1st 2nd 3rd 4th 5th 7th 18th 19th 20th 21st 22nd 23rd 24th 25th 26th 27th 28th …" at bounding box center [703, 283] width 364 height 37
select select "30"
click at [521, 265] on select "1st 2nd 3rd 4th 5th 7th 18th 19th 20th 21st 22nd 23rd 24th 25th 26th 27th 28th …" at bounding box center [703, 283] width 364 height 37
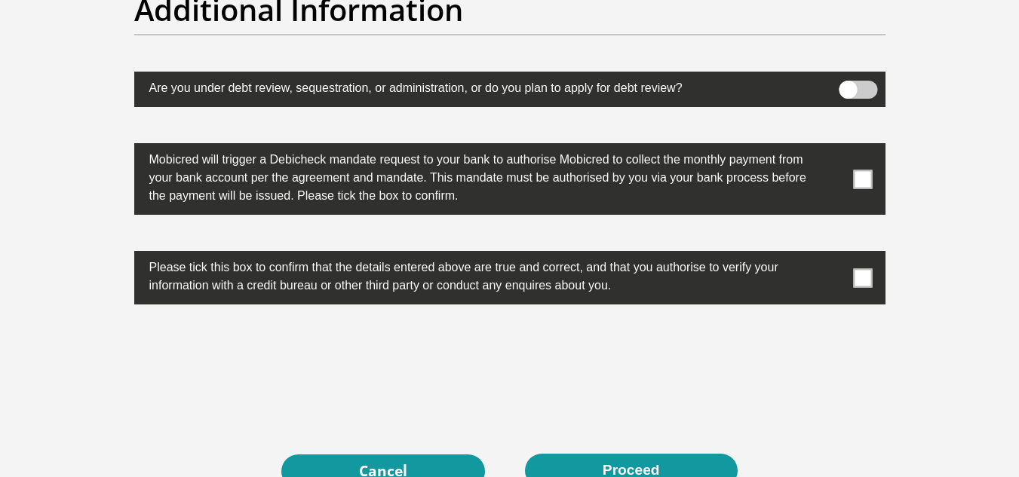
scroll to position [4706, 0]
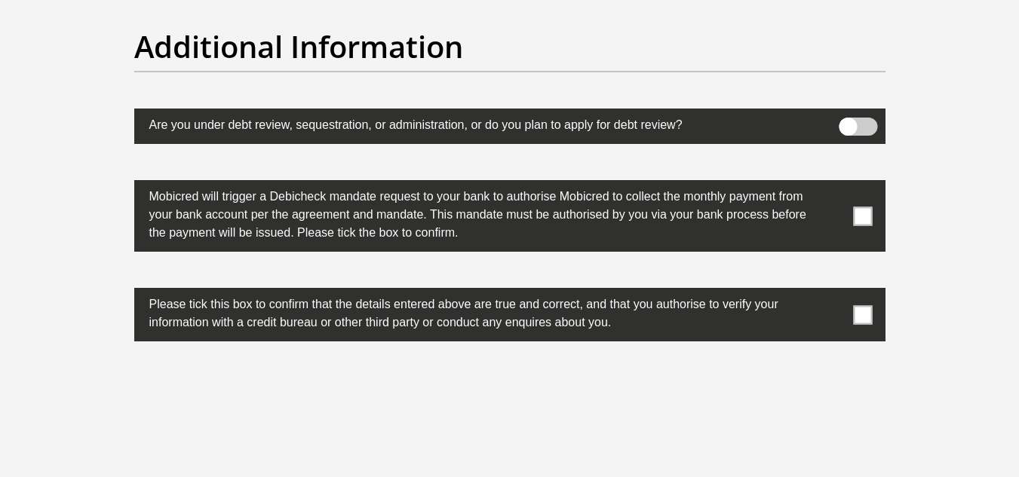
click at [848, 124] on span at bounding box center [857, 127] width 38 height 18
click at [847, 121] on input "checkbox" at bounding box center [847, 121] width 0 height 0
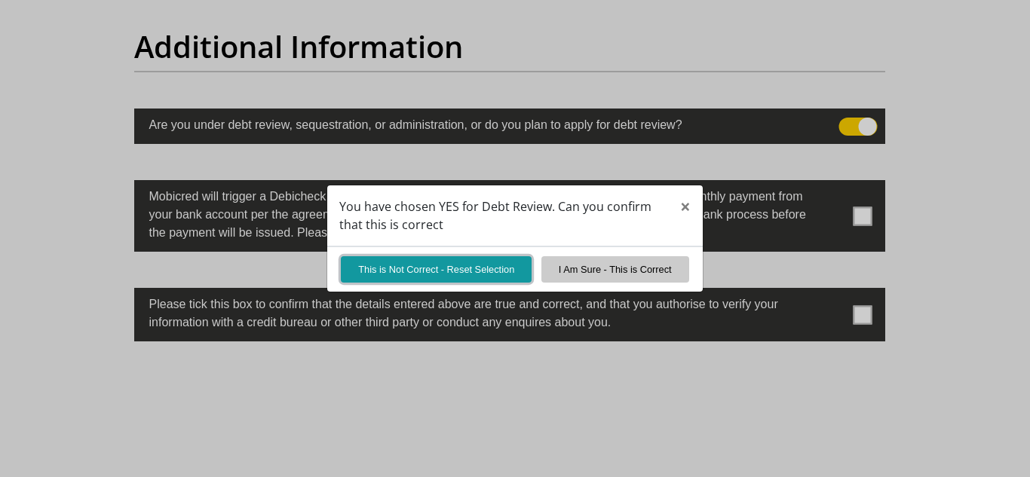
click at [461, 267] on button "This is Not Correct - Reset Selection" at bounding box center [436, 269] width 191 height 26
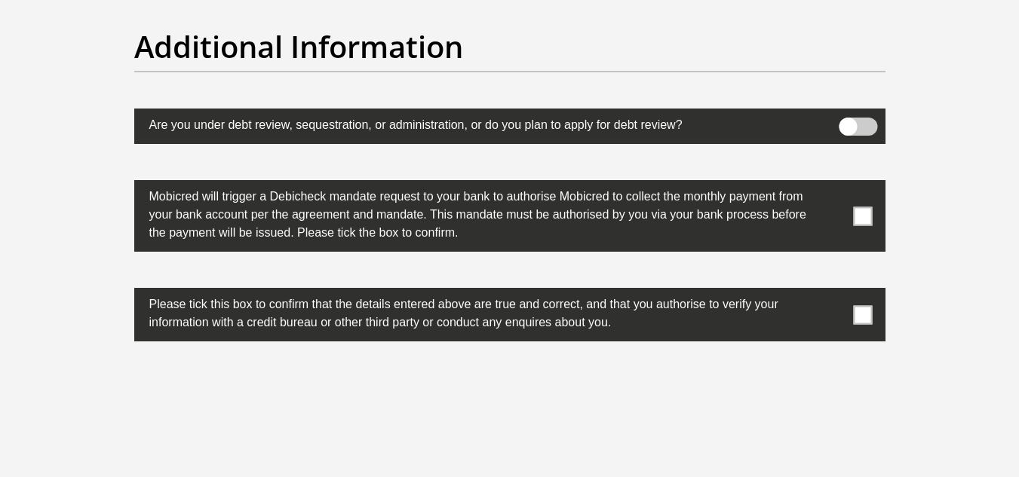
click at [863, 213] on span at bounding box center [862, 216] width 19 height 19
click at [832, 184] on input "checkbox" at bounding box center [832, 184] width 0 height 0
click at [860, 316] on span at bounding box center [862, 314] width 19 height 19
click at [832, 292] on input "checkbox" at bounding box center [832, 292] width 0 height 0
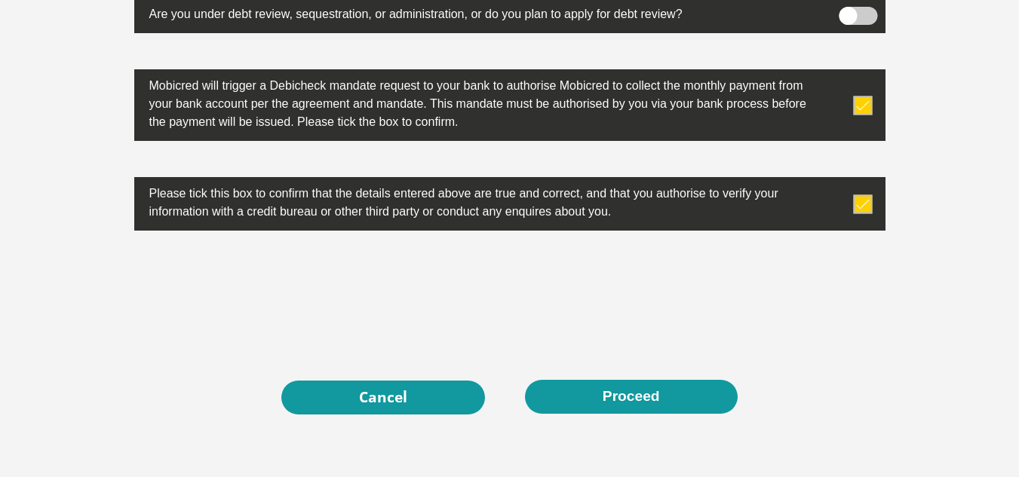
scroll to position [4932, 0]
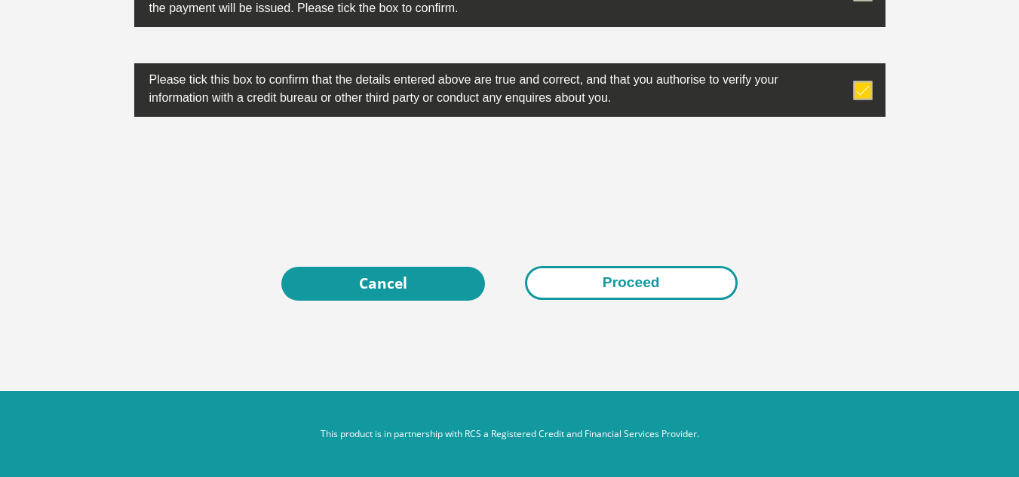
click at [611, 279] on button "Proceed" at bounding box center [631, 283] width 213 height 34
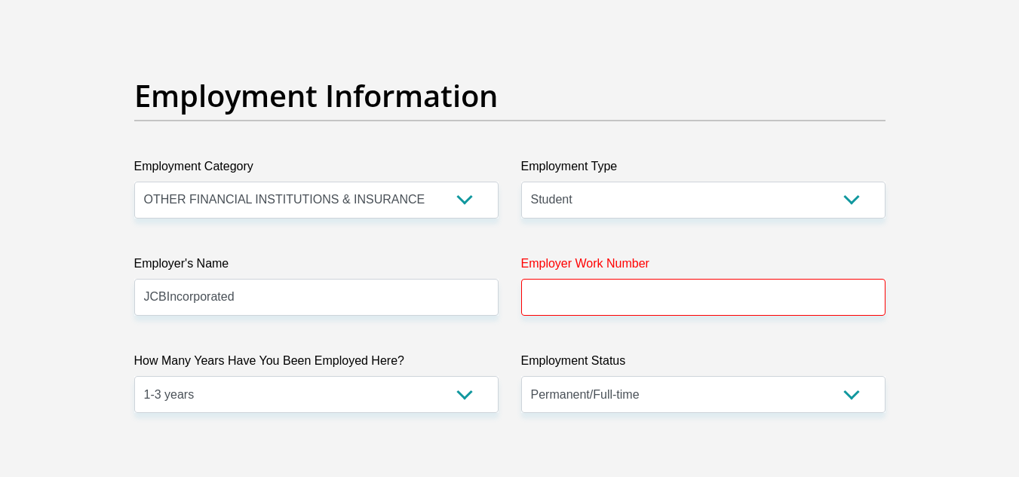
scroll to position [2670, 0]
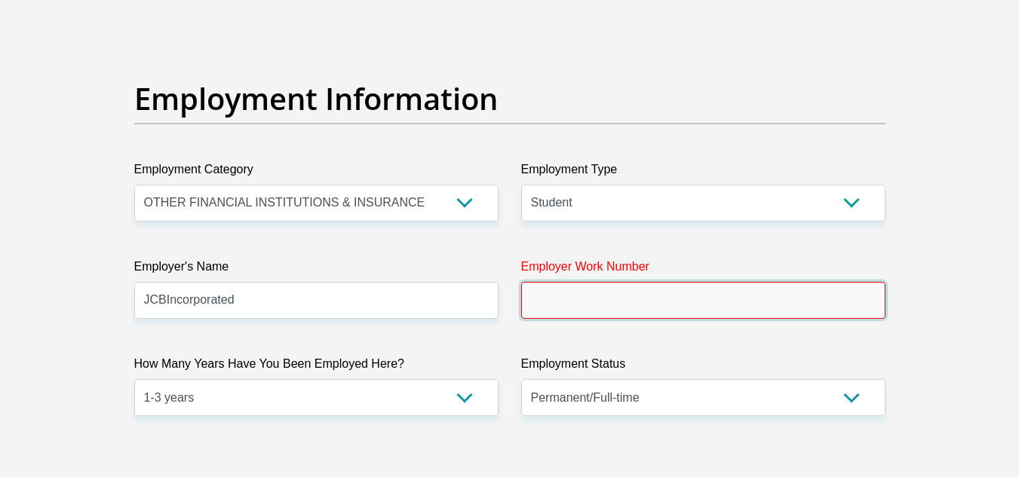
click at [619, 308] on input "Employer Work Number" at bounding box center [703, 300] width 364 height 37
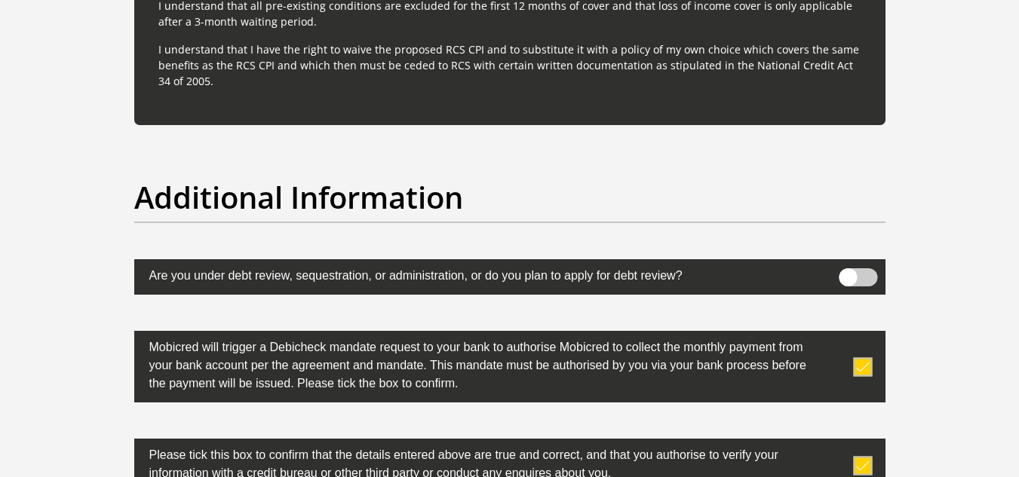
scroll to position [4932, 0]
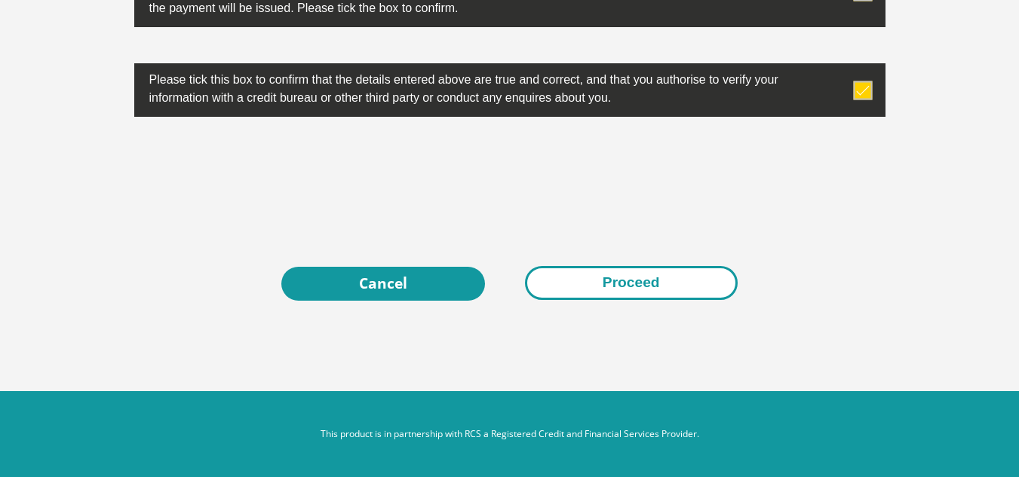
type input "0612075579"
click at [628, 289] on button "Proceed" at bounding box center [631, 283] width 213 height 34
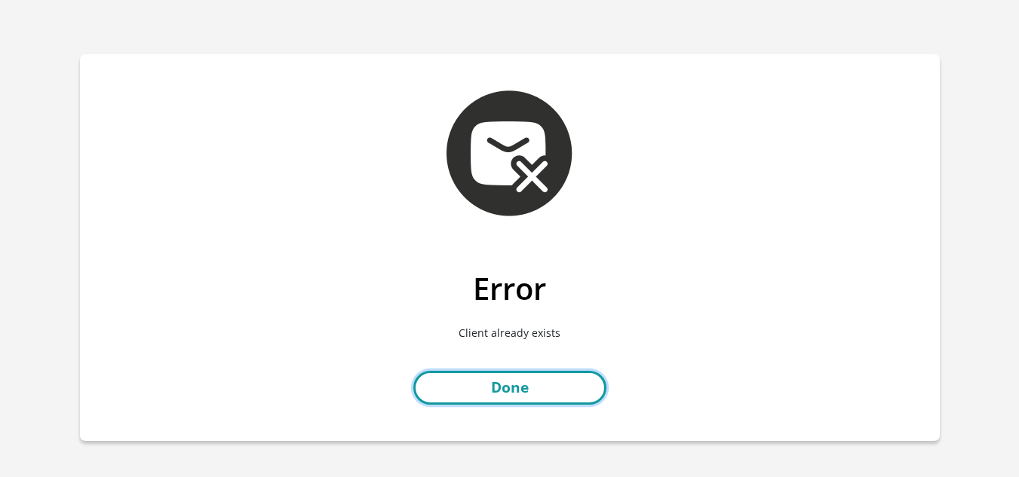
click at [517, 384] on link "Done" at bounding box center [509, 388] width 193 height 34
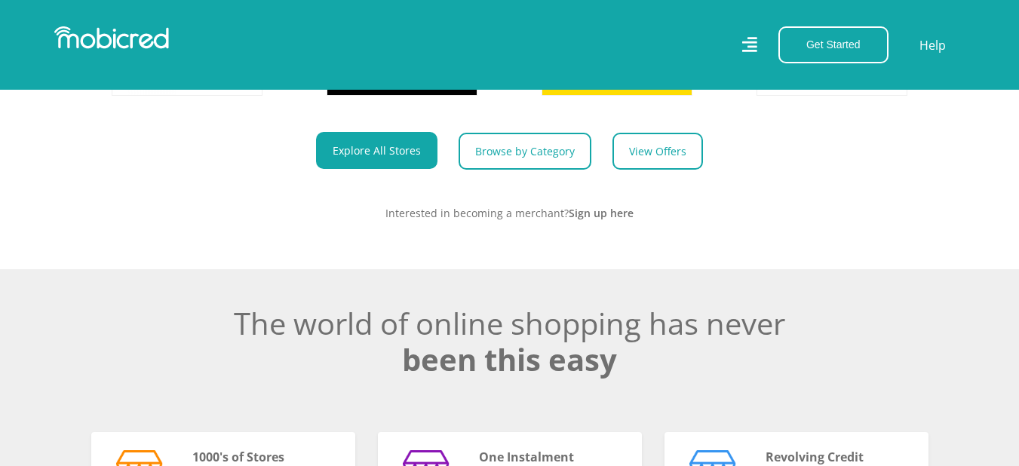
scroll to position [528, 0]
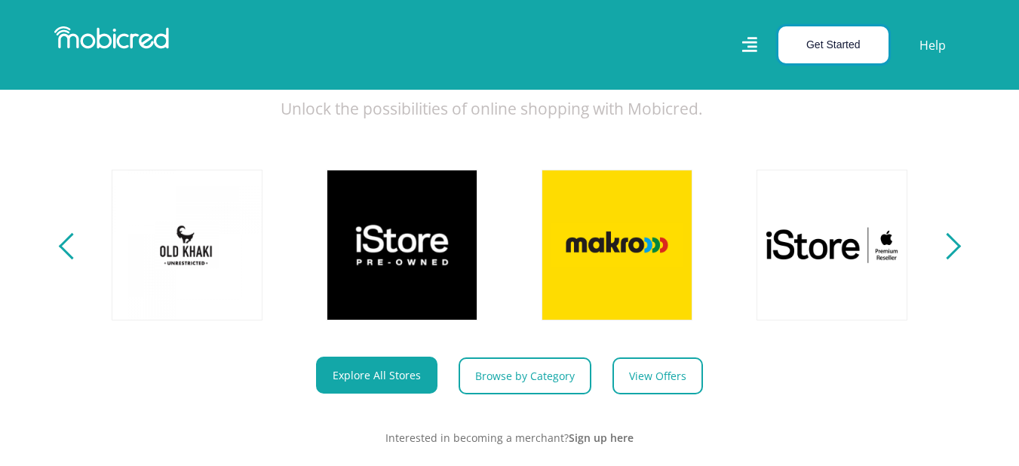
click at [846, 34] on button "Get Started" at bounding box center [833, 44] width 110 height 37
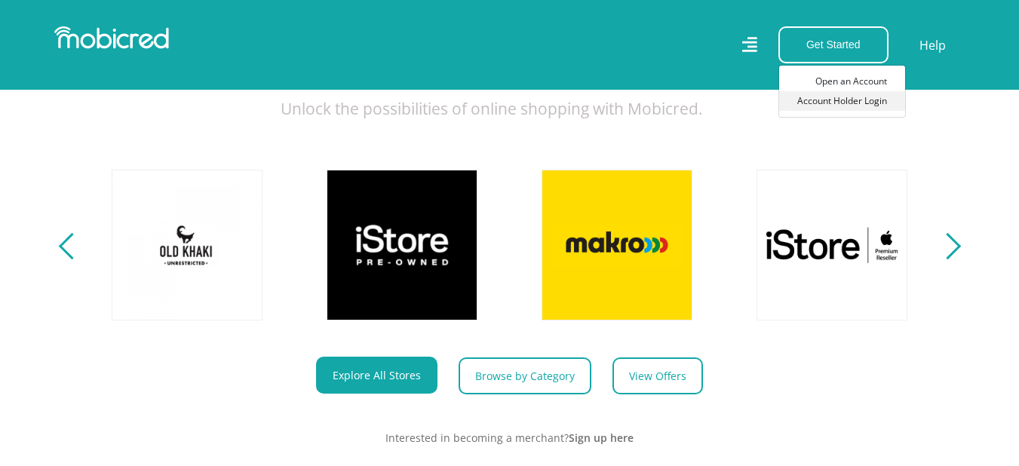
click at [842, 103] on link "Account Holder Login" at bounding box center [842, 101] width 126 height 20
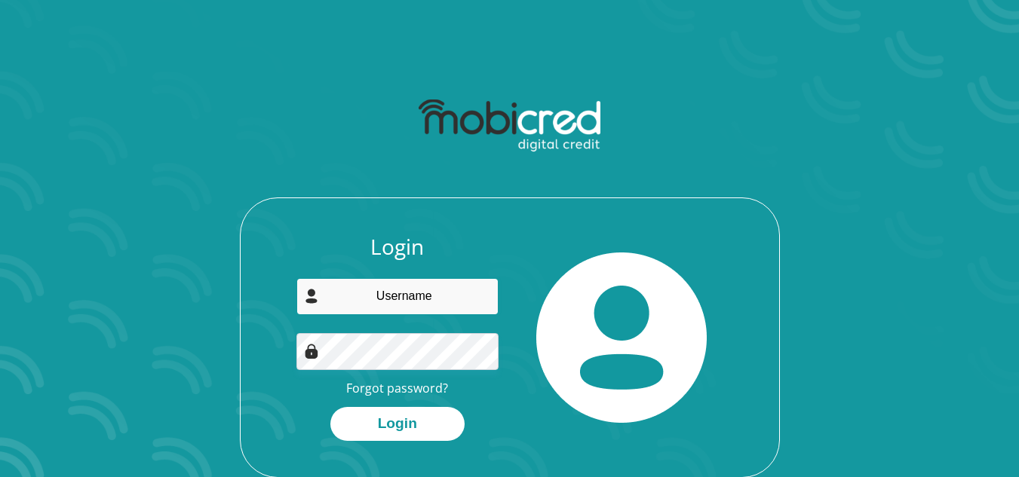
type input "[EMAIL_ADDRESS][DOMAIN_NAME]"
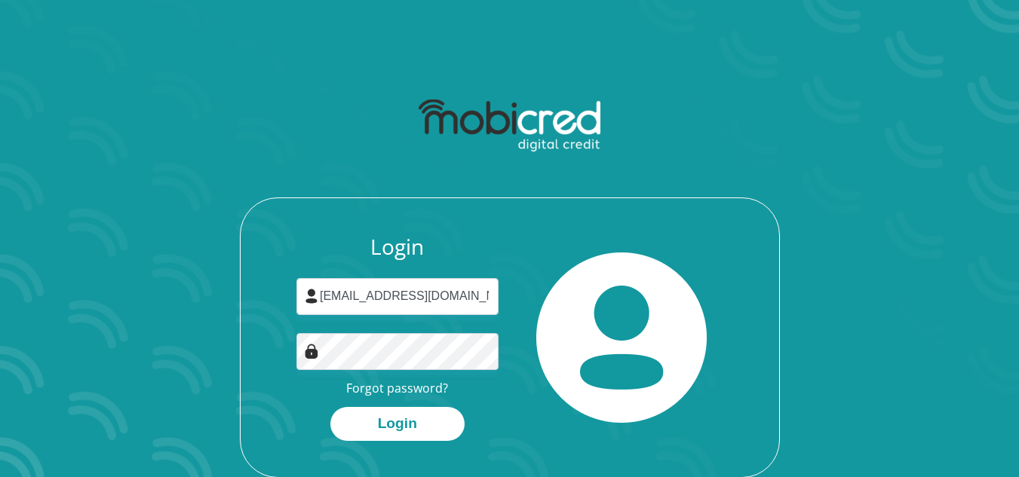
click at [394, 445] on div "Login rytho0330@gmail.com Forgot password? Login" at bounding box center [509, 355] width 538 height 243
click at [394, 426] on button "Login" at bounding box center [397, 424] width 134 height 34
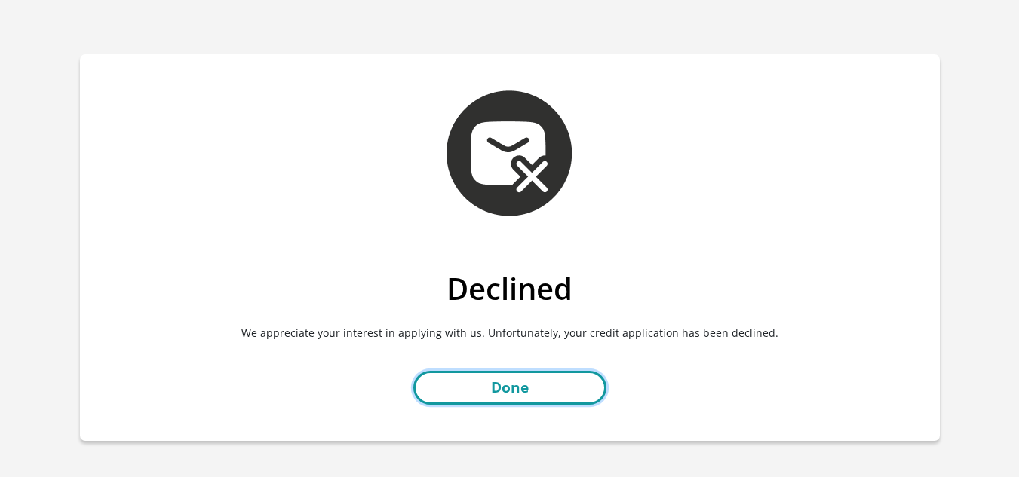
click at [513, 391] on link "Done" at bounding box center [509, 388] width 193 height 34
